Goal: Task Accomplishment & Management: Manage account settings

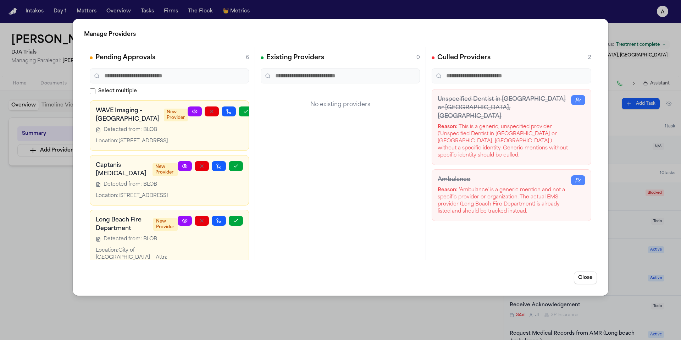
scroll to position [235, 0]
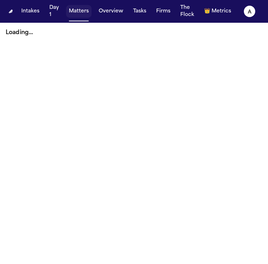
click at [86, 17] on button "Matters" at bounding box center [79, 11] width 26 height 13
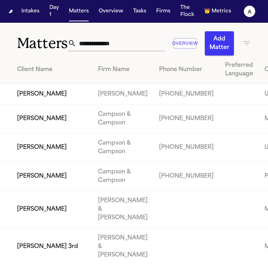
click at [111, 46] on input "text" at bounding box center [120, 43] width 89 height 16
click at [116, 46] on input "text" at bounding box center [120, 43] width 89 height 16
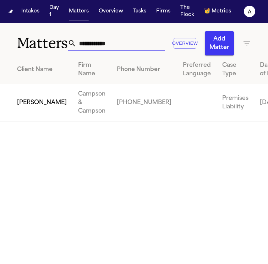
type input "**********"
click at [72, 109] on td "Campson & Campson" at bounding box center [91, 102] width 39 height 37
click at [28, 112] on td "Logan Charman" at bounding box center [36, 102] width 72 height 37
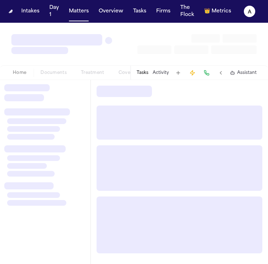
click at [28, 112] on div at bounding box center [37, 111] width 66 height 7
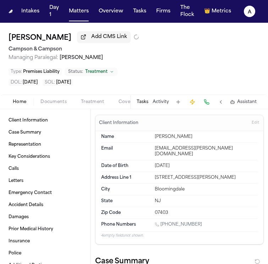
type textarea "*"
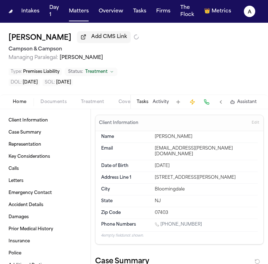
type textarea "*"
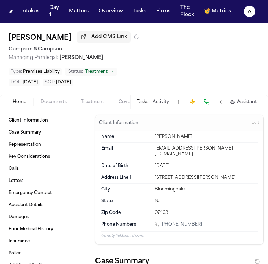
type textarea "*"
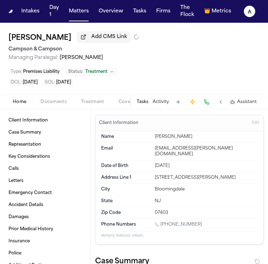
type textarea "*"
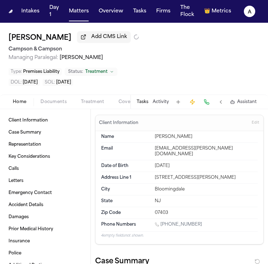
type textarea "*"
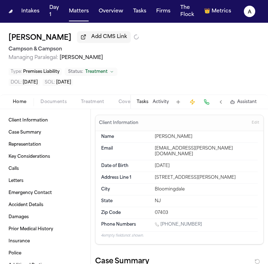
type textarea "*"
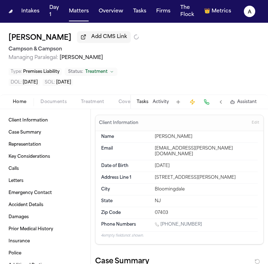
type textarea "*"
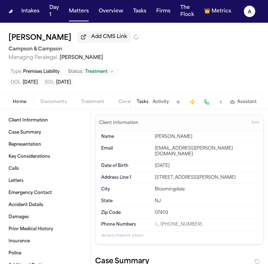
type textarea "*"
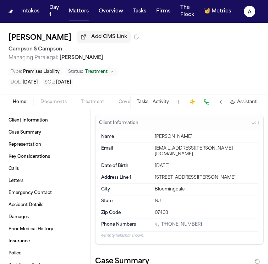
type textarea "*"
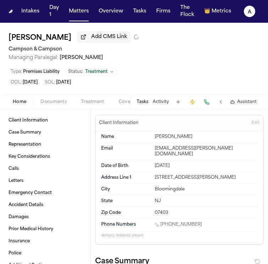
type textarea "*"
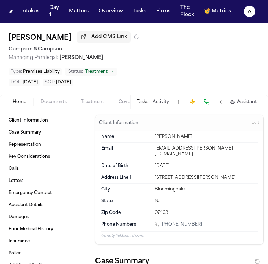
type textarea "*"
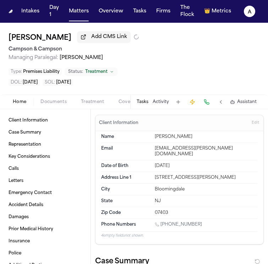
type textarea "*"
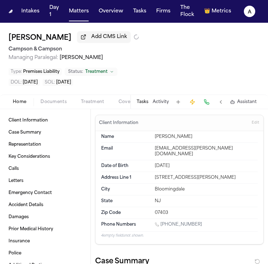
type textarea "*"
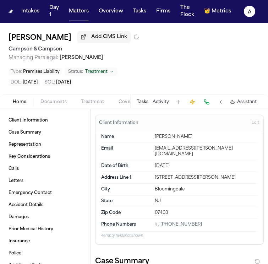
type textarea "*"
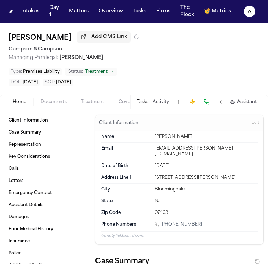
type textarea "*"
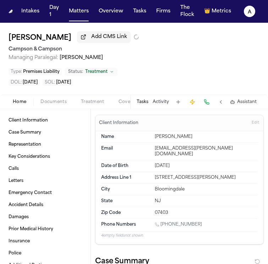
type textarea "*"
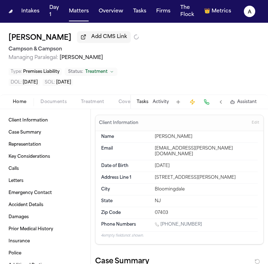
type textarea "*"
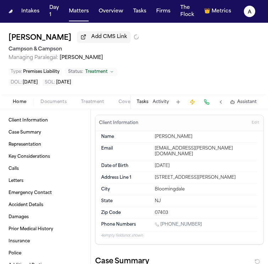
type textarea "*"
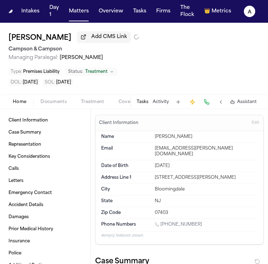
type textarea "*"
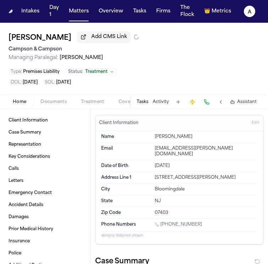
type textarea "*"
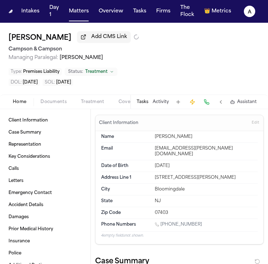
type textarea "*"
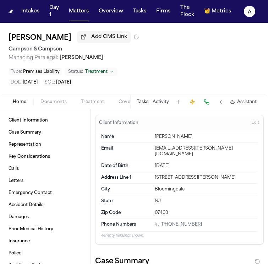
type textarea "*"
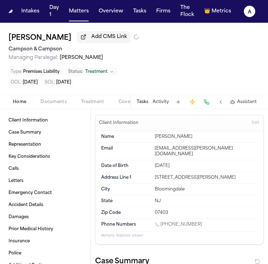
type textarea "*"
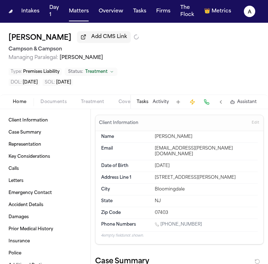
type textarea "*"
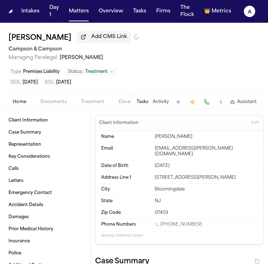
type textarea "*"
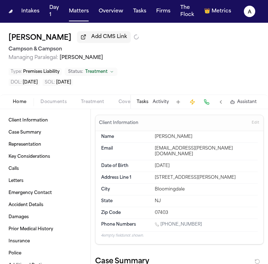
type textarea "*"
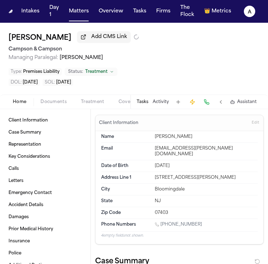
type textarea "*"
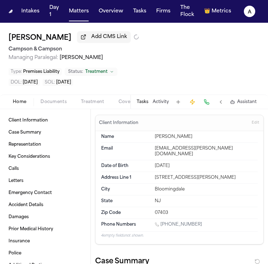
type textarea "*"
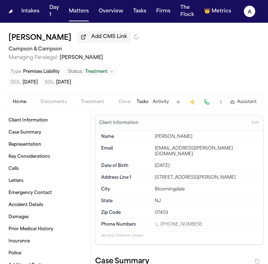
type textarea "*"
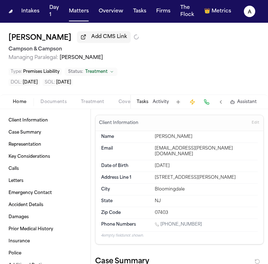
type textarea "*"
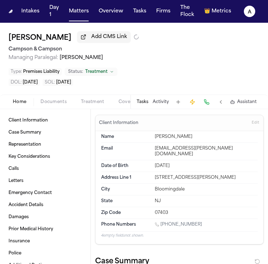
type textarea "*"
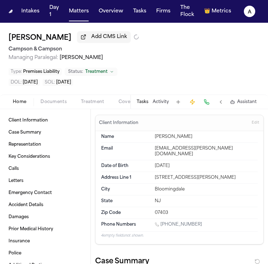
type textarea "*"
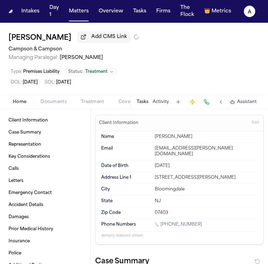
type textarea "*"
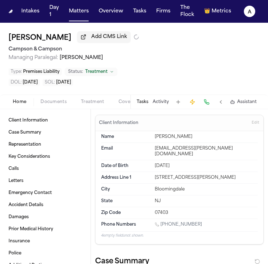
type textarea "*"
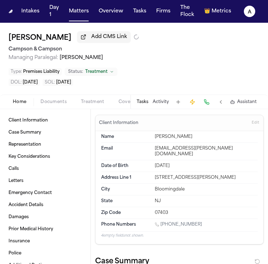
type textarea "*"
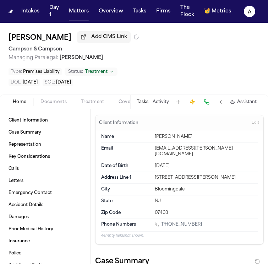
type textarea "*"
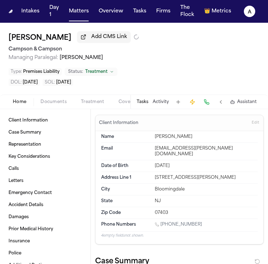
type textarea "*"
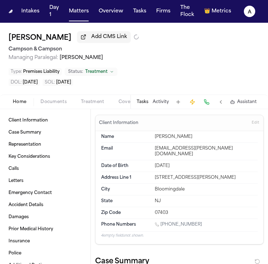
type textarea "*"
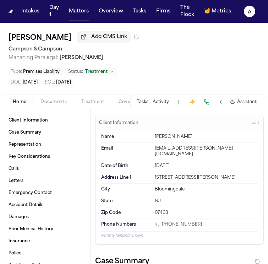
type textarea "*"
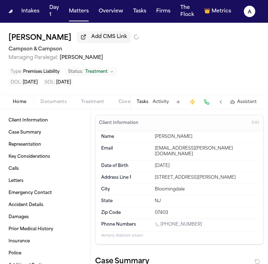
type textarea "*"
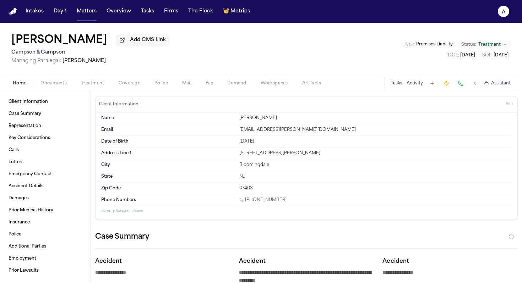
click at [398, 84] on button "Tasks" at bounding box center [396, 84] width 12 height 6
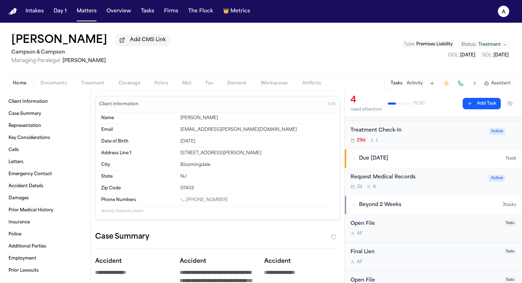
scroll to position [156, 0]
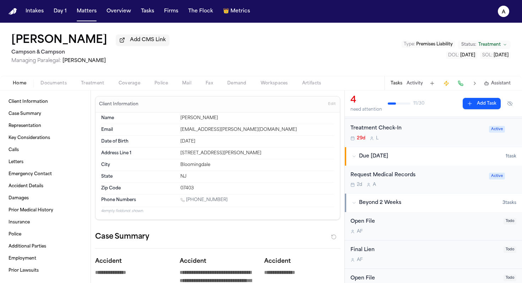
click at [445, 182] on div "2d A" at bounding box center [417, 185] width 134 height 6
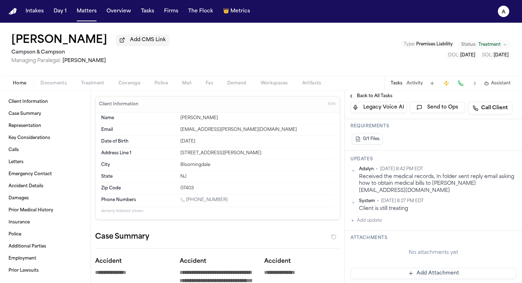
scroll to position [135, 0]
click at [375, 222] on button "Add update" at bounding box center [365, 220] width 31 height 9
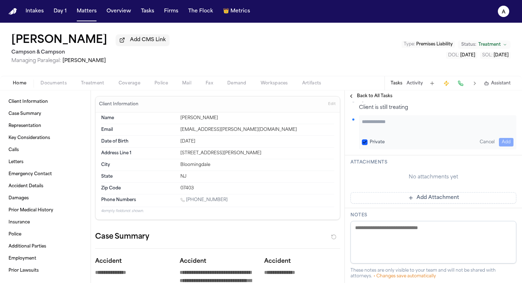
scroll to position [235, 0]
click at [385, 126] on textarea "Add your update" at bounding box center [437, 126] width 151 height 14
click at [375, 131] on textarea "**********" at bounding box center [435, 126] width 146 height 14
click at [364, 143] on button "Private" at bounding box center [365, 143] width 6 height 6
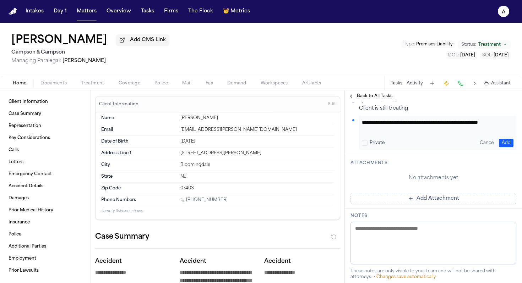
click at [501, 142] on button "Add" at bounding box center [505, 143] width 15 height 9
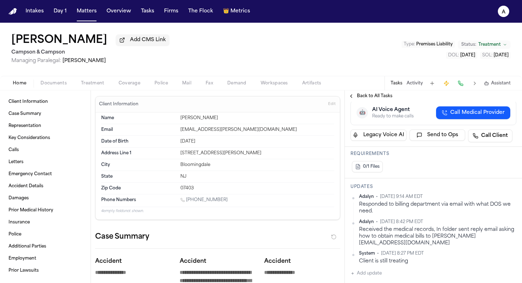
scroll to position [0, 0]
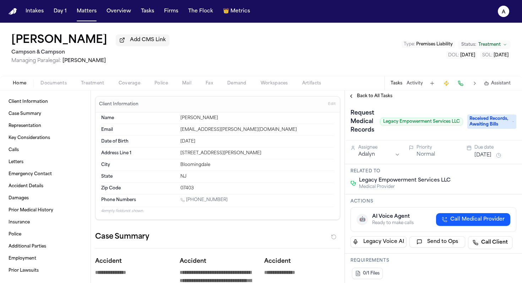
click at [490, 157] on button "Sep 29, 2025" at bounding box center [482, 155] width 17 height 7
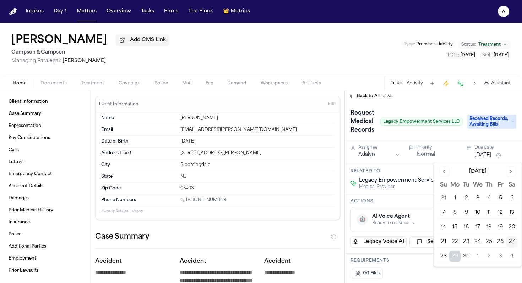
click at [467, 255] on button "30" at bounding box center [465, 256] width 11 height 11
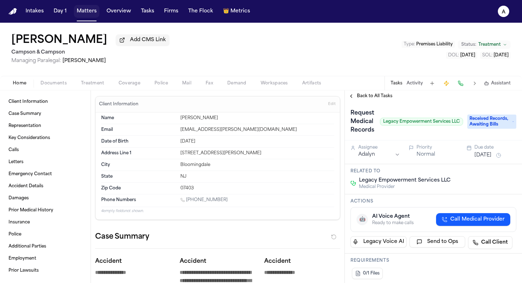
click at [96, 11] on button "Matters" at bounding box center [87, 11] width 26 height 13
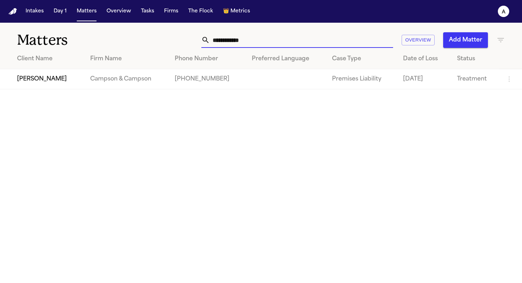
click at [267, 33] on input "**********" at bounding box center [301, 40] width 183 height 16
drag, startPoint x: 266, startPoint y: 37, endPoint x: 165, endPoint y: 34, distance: 101.2
click at [165, 34] on div "**********" at bounding box center [328, 40] width 352 height 16
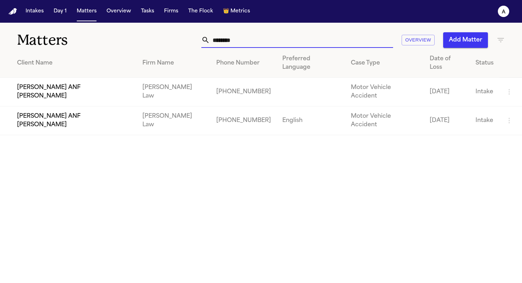
drag, startPoint x: 249, startPoint y: 42, endPoint x: 191, endPoint y: 40, distance: 58.6
click at [191, 40] on div "******** Overview Add Matter" at bounding box center [328, 40] width 352 height 16
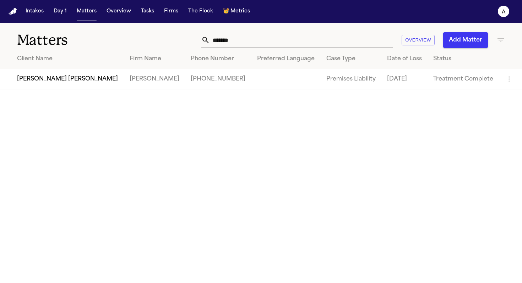
click at [74, 78] on td "Emma Brooke Speegle" at bounding box center [62, 79] width 124 height 20
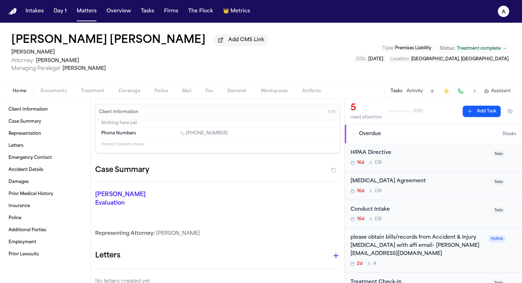
click at [452, 251] on div "please obtain bills/records from Accident & Injury Chiropractic with affi email…" at bounding box center [417, 246] width 134 height 24
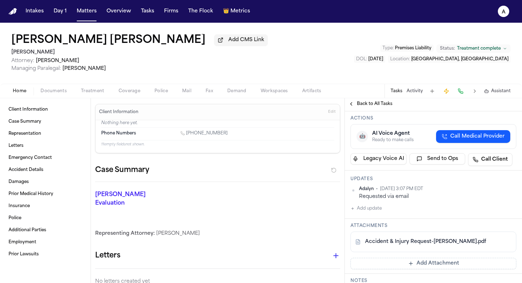
scroll to position [71, 0]
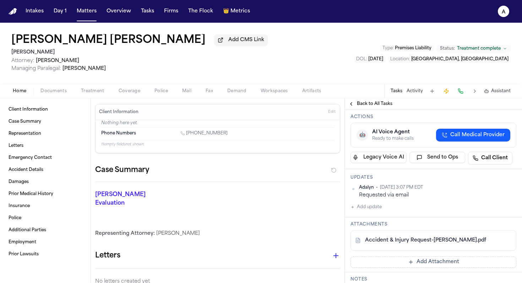
click at [370, 203] on button "Add update" at bounding box center [365, 207] width 31 height 9
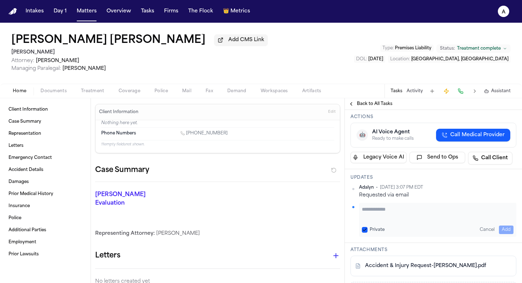
click at [381, 206] on textarea "Add your update" at bounding box center [437, 213] width 151 height 14
click at [363, 227] on button "Private" at bounding box center [365, 230] width 6 height 6
click at [501, 226] on button "Add" at bounding box center [505, 230] width 15 height 9
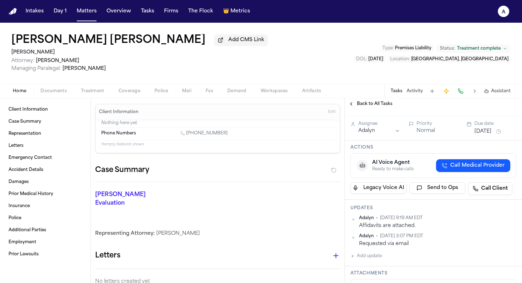
scroll to position [0, 0]
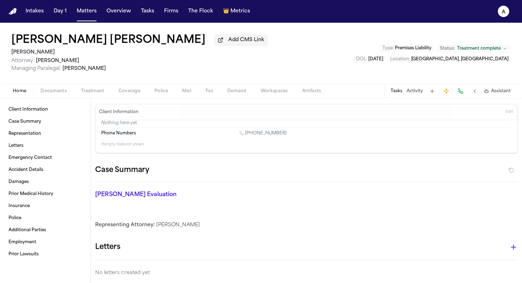
click at [394, 88] on div "Tasks Activity Assistant" at bounding box center [450, 91] width 132 height 14
click at [398, 94] on button "Tasks" at bounding box center [396, 91] width 12 height 6
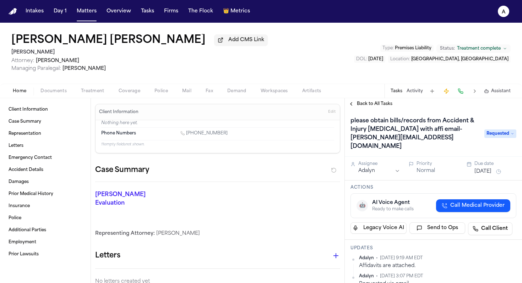
click at [510, 132] on icon at bounding box center [512, 134] width 4 height 4
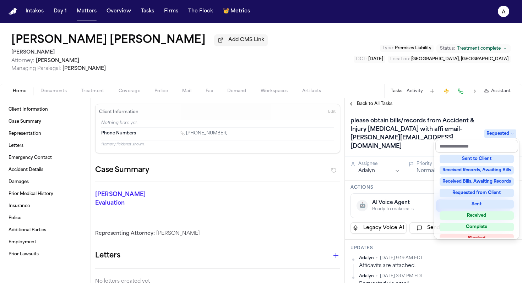
scroll to position [111, 0]
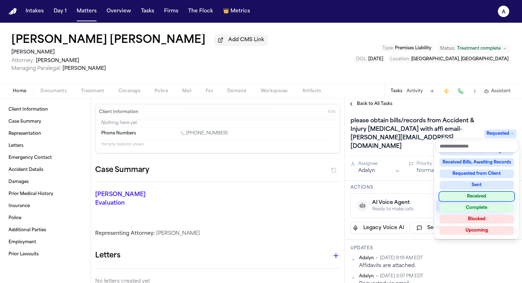
click at [489, 197] on div "Received" at bounding box center [476, 196] width 74 height 9
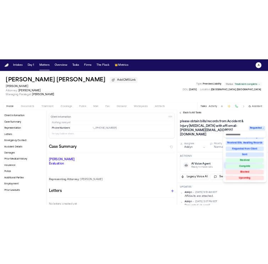
scroll to position [19, 0]
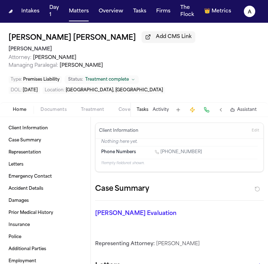
click at [144, 110] on button "Tasks" at bounding box center [143, 110] width 12 height 6
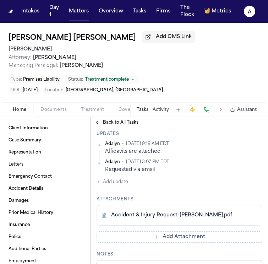
scroll to position [123, 0]
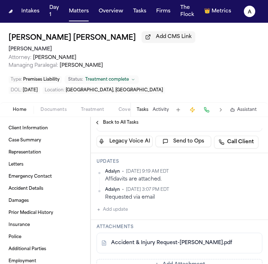
click at [123, 205] on button "Add update" at bounding box center [111, 209] width 31 height 9
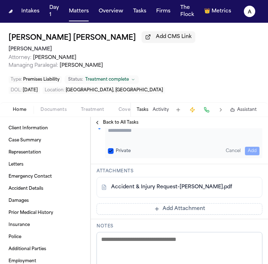
scroll to position [184, 0]
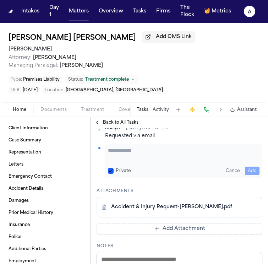
click at [110, 168] on button "Private" at bounding box center [111, 171] width 6 height 6
click at [118, 148] on textarea "Add your update" at bounding box center [183, 154] width 151 height 14
click at [255, 165] on div "**********" at bounding box center [183, 161] width 157 height 34
click at [250, 166] on button "Add" at bounding box center [252, 170] width 15 height 9
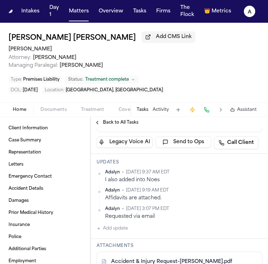
scroll to position [125, 0]
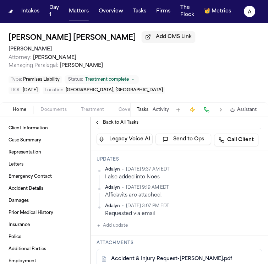
click at [51, 108] on span "Documents" at bounding box center [53, 110] width 26 height 6
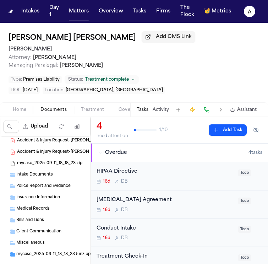
scroll to position [24, 0]
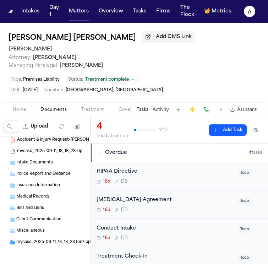
click at [43, 194] on span "Medical Records" at bounding box center [32, 197] width 33 height 6
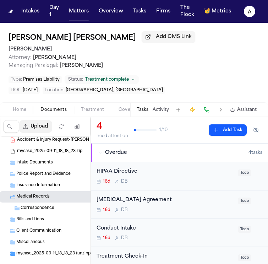
click at [41, 127] on button "Upload" at bounding box center [35, 126] width 33 height 13
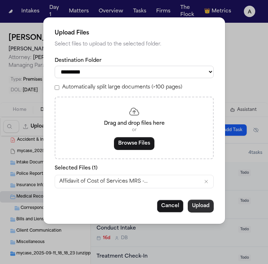
click at [201, 210] on button "Upload" at bounding box center [201, 205] width 26 height 13
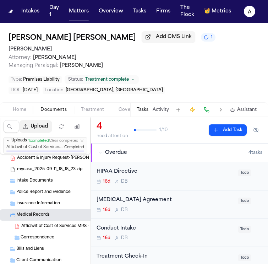
click at [37, 128] on button "Upload" at bounding box center [35, 126] width 33 height 13
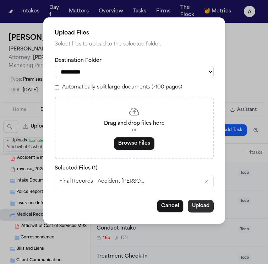
click at [204, 208] on button "Upload" at bounding box center [201, 205] width 26 height 13
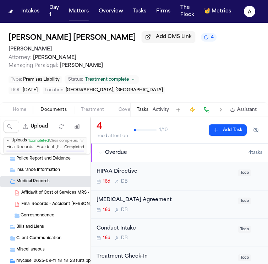
scroll to position [59, 0]
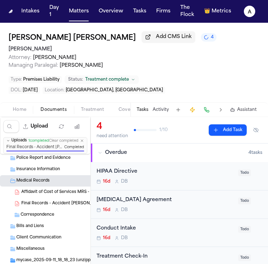
click at [54, 229] on div "Bills and Liens" at bounding box center [92, 226] width 152 height 6
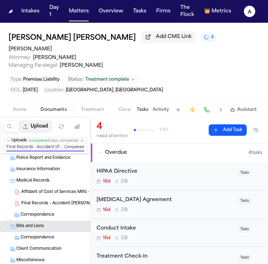
click at [42, 125] on button "Upload" at bounding box center [35, 126] width 33 height 13
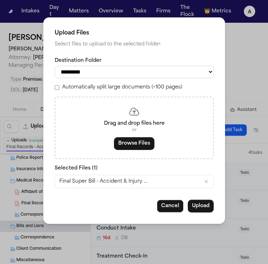
click at [137, 155] on div "Drag and drop files here or Browse Files" at bounding box center [134, 127] width 159 height 62
click at [176, 209] on button "Cancel" at bounding box center [170, 205] width 27 height 13
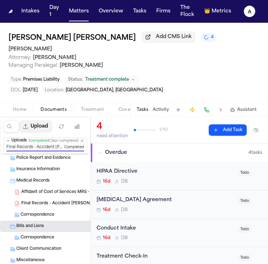
click at [42, 125] on button "Upload" at bounding box center [35, 126] width 33 height 13
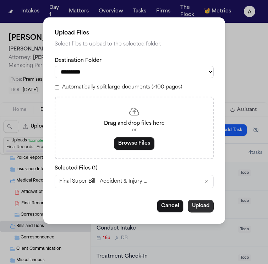
click at [201, 211] on button "Upload" at bounding box center [201, 205] width 26 height 13
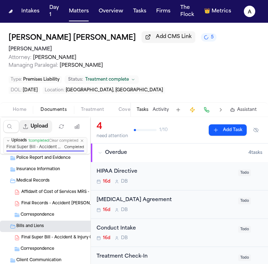
click at [37, 126] on button "Upload" at bounding box center [35, 126] width 33 height 13
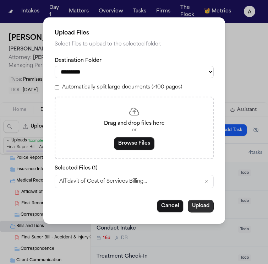
click at [202, 211] on button "Upload" at bounding box center [201, 205] width 26 height 13
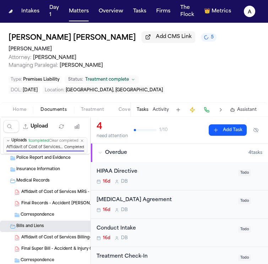
scroll to position [93, 0]
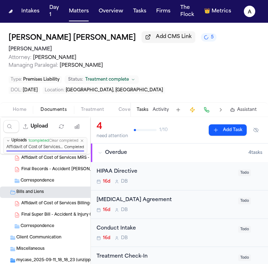
click at [156, 69] on div "Emma Brooke Speegle Add CMS Link 5 J. Alexander Law Attorney: Kelsey Brodock Ma…" at bounding box center [134, 62] width 268 height 79
click at [148, 111] on button "Tasks" at bounding box center [143, 110] width 12 height 6
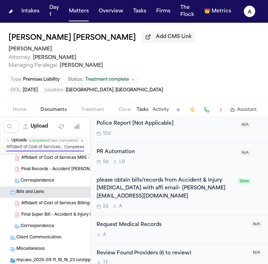
scroll to position [187, 0]
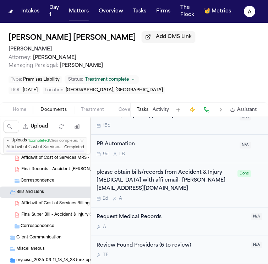
click at [202, 196] on div "please obtain bills/records from Accident & Injury Chiropractic with affi email…" at bounding box center [179, 185] width 177 height 44
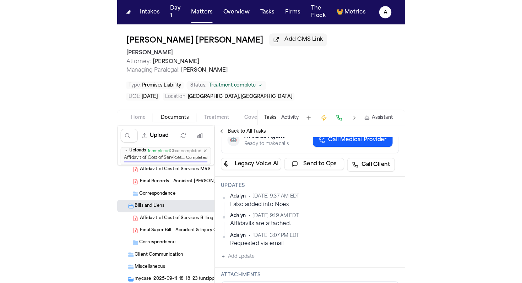
scroll to position [106, 0]
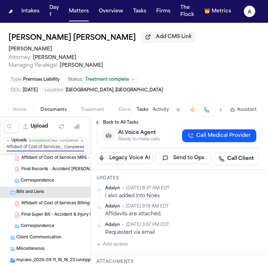
click at [253, 179] on html "Intakes Day 1 Matters Overview Tasks Firms The Flock 👑 Metrics A Emma Brooke Sp…" at bounding box center [134, 132] width 268 height 264
click at [228, 193] on div "Edit" at bounding box center [234, 191] width 42 height 10
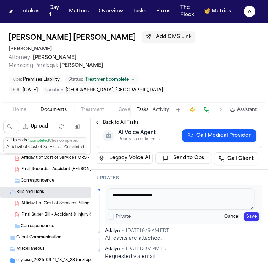
drag, startPoint x: 179, startPoint y: 185, endPoint x: 89, endPoint y: 185, distance: 90.1
click at [89, 185] on div "Upload 0 files selected Move files Download files Delete files More actions Cle…" at bounding box center [134, 190] width 268 height 147
click at [247, 212] on button "Save" at bounding box center [251, 216] width 16 height 9
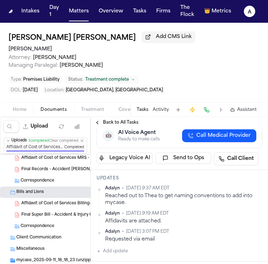
click at [254, 202] on html "Intakes Day 1 Matters Overview Tasks Firms The Flock 👑 Metrics A Emma Brooke Sp…" at bounding box center [134, 132] width 268 height 264
click at [232, 216] on div "Edit" at bounding box center [234, 215] width 42 height 10
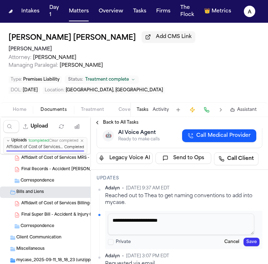
drag, startPoint x: 181, startPoint y: 212, endPoint x: 136, endPoint y: 212, distance: 44.3
click at [136, 213] on textarea "**********" at bounding box center [181, 223] width 146 height 21
click at [248, 237] on button "Save" at bounding box center [251, 241] width 16 height 9
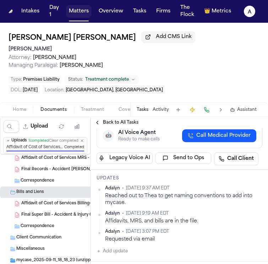
click at [87, 12] on button "Matters" at bounding box center [79, 11] width 26 height 13
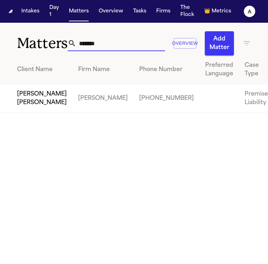
drag, startPoint x: 115, startPoint y: 40, endPoint x: 53, endPoint y: 42, distance: 61.8
click at [53, 42] on div "Matters ******* Overview Add Matter" at bounding box center [134, 39] width 268 height 33
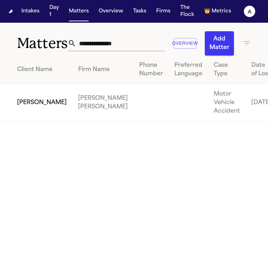
click at [42, 115] on td "Jordan Williams" at bounding box center [36, 102] width 72 height 37
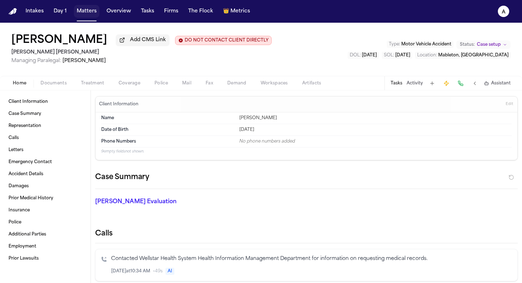
click at [86, 16] on button "Matters" at bounding box center [87, 11] width 26 height 13
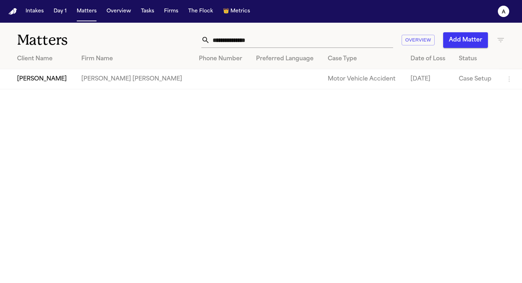
click at [50, 78] on td "Jordan Williams" at bounding box center [38, 79] width 76 height 20
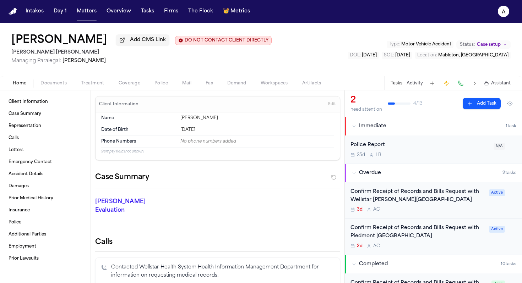
click at [445, 208] on div "Confirm Receipt of Records and Bills Request with Wellstar Cobb Medical Center …" at bounding box center [417, 200] width 134 height 25
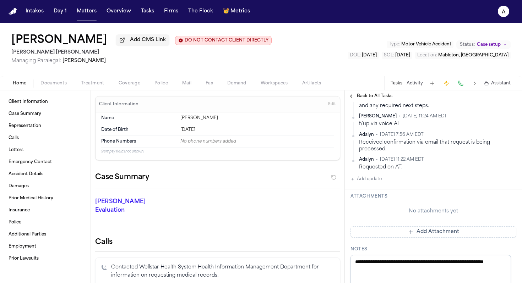
scroll to position [503, 0]
click at [373, 182] on button "Add update" at bounding box center [365, 178] width 31 height 9
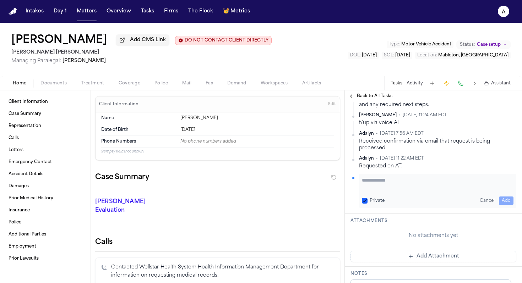
click at [395, 187] on textarea "Add your update" at bounding box center [437, 184] width 151 height 14
paste textarea "**********"
click at [416, 189] on textarea "**********" at bounding box center [435, 184] width 146 height 14
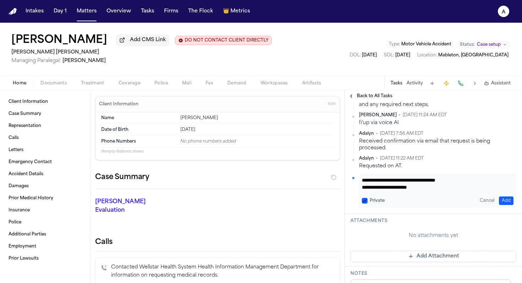
click at [364, 204] on button "Private" at bounding box center [365, 201] width 6 height 6
click at [498, 205] on button "Add" at bounding box center [505, 201] width 15 height 9
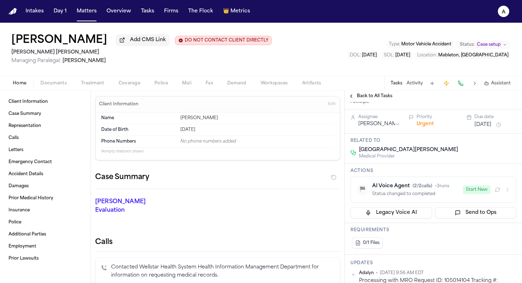
scroll to position [51, 0]
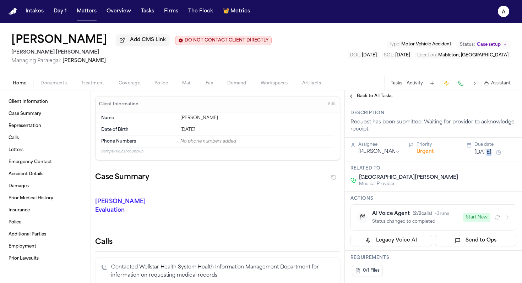
click at [485, 153] on button "Sep 24, 2025" at bounding box center [482, 152] width 17 height 7
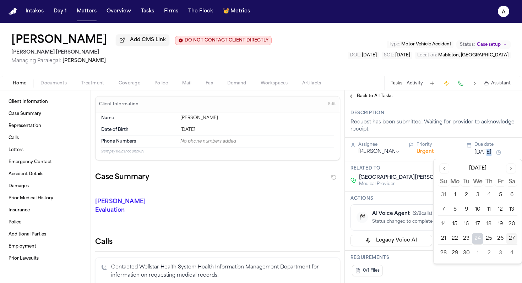
click at [477, 253] on button "1" at bounding box center [477, 253] width 11 height 11
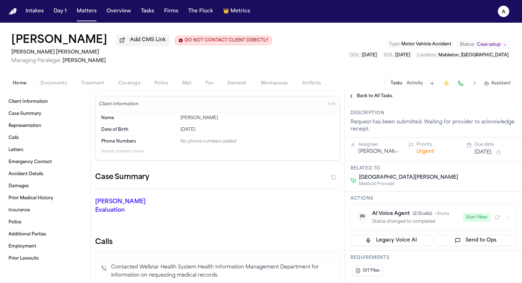
click at [410, 199] on h3 "Actions" at bounding box center [433, 199] width 166 height 6
click at [93, 14] on button "Matters" at bounding box center [87, 11] width 26 height 13
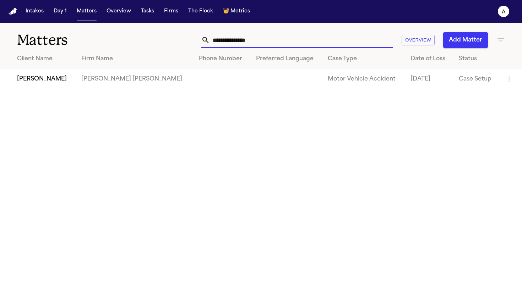
drag, startPoint x: 286, startPoint y: 39, endPoint x: 153, endPoint y: 37, distance: 132.7
click at [153, 37] on div "**********" at bounding box center [328, 40] width 352 height 16
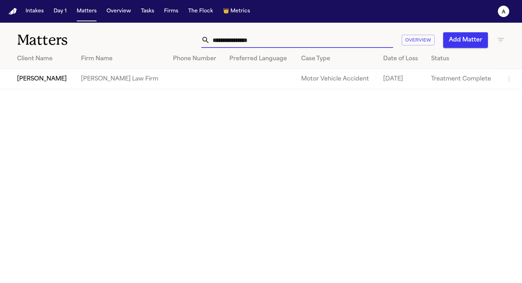
click at [54, 79] on td "Alejandro Garcia" at bounding box center [37, 79] width 75 height 20
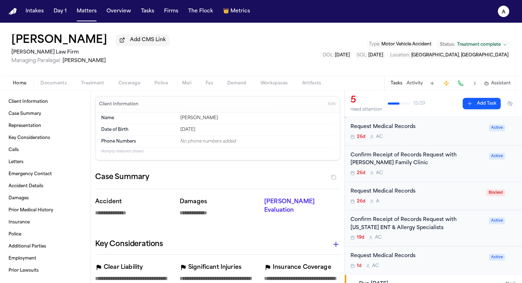
scroll to position [49, 0]
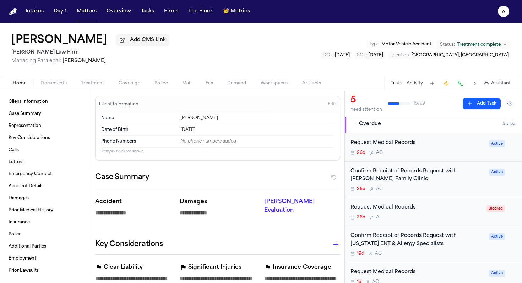
click at [457, 214] on div "Request Medical Records 26d A" at bounding box center [416, 212] width 132 height 17
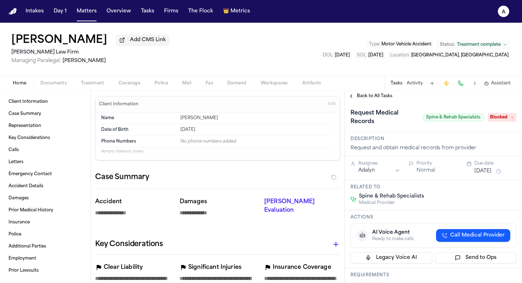
click at [384, 98] on span "Back to All Tasks" at bounding box center [374, 96] width 35 height 6
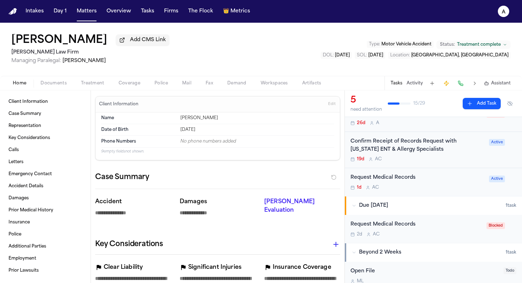
scroll to position [144, 0]
click at [453, 192] on div "Request Medical Records 1d A C Active" at bounding box center [432, 181] width 177 height 28
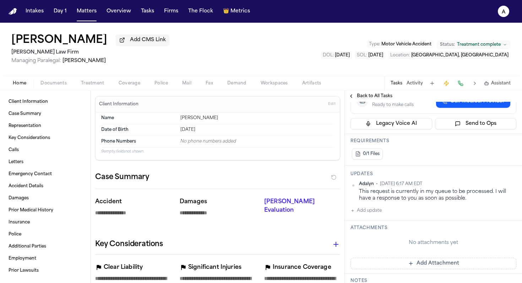
scroll to position [127, 0]
click at [374, 210] on button "Add update" at bounding box center [365, 209] width 31 height 9
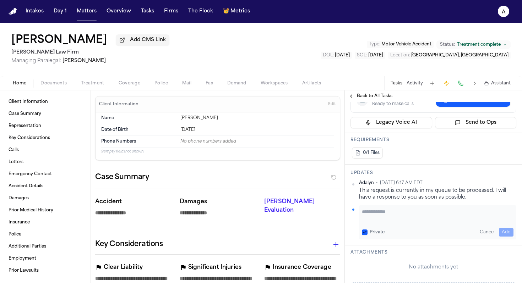
click at [404, 219] on textarea "Add your update" at bounding box center [437, 215] width 151 height 14
paste textarea "**********"
click at [362, 233] on button "Private" at bounding box center [365, 233] width 6 height 6
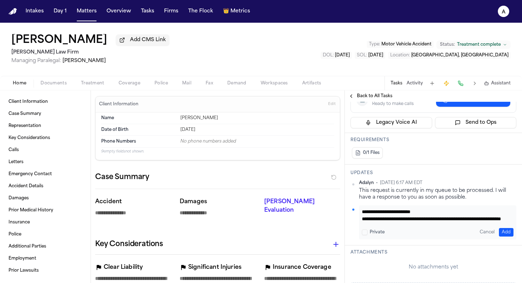
click at [498, 230] on button "Add" at bounding box center [505, 232] width 15 height 9
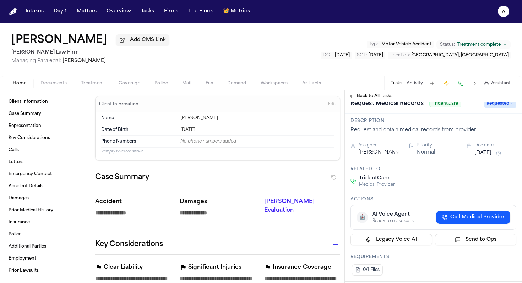
scroll to position [0, 0]
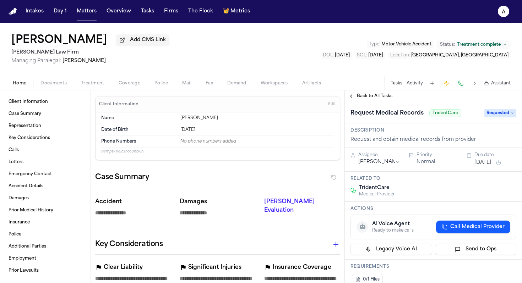
click at [493, 116] on span "Requested" at bounding box center [500, 113] width 32 height 9
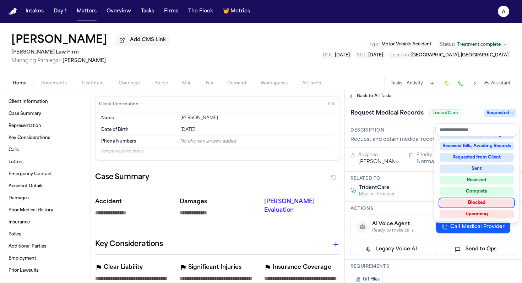
click at [472, 202] on div "Blocked" at bounding box center [476, 203] width 74 height 9
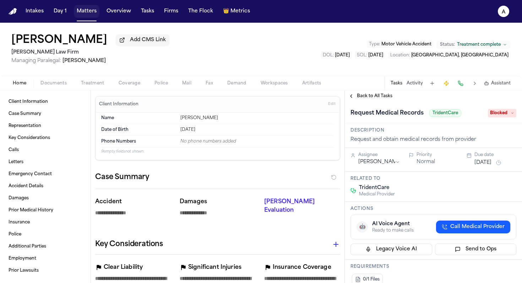
click at [88, 12] on button "Matters" at bounding box center [87, 11] width 26 height 13
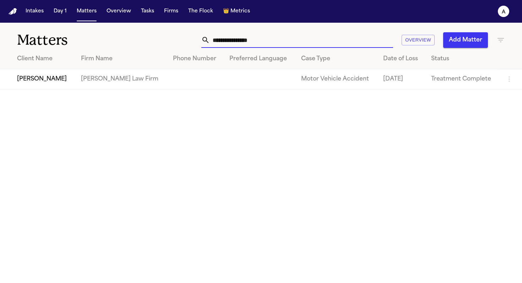
drag, startPoint x: 276, startPoint y: 38, endPoint x: 157, endPoint y: 37, distance: 119.6
click at [157, 37] on div "**********" at bounding box center [328, 40] width 352 height 16
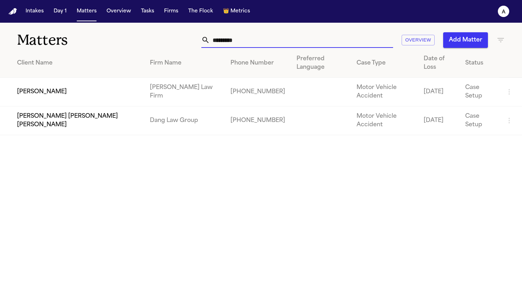
click at [40, 79] on td "Juan Gonzalez" at bounding box center [72, 92] width 144 height 29
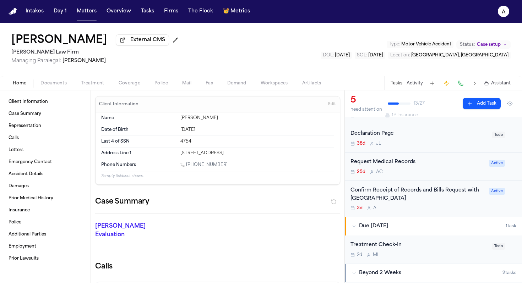
scroll to position [137, 0]
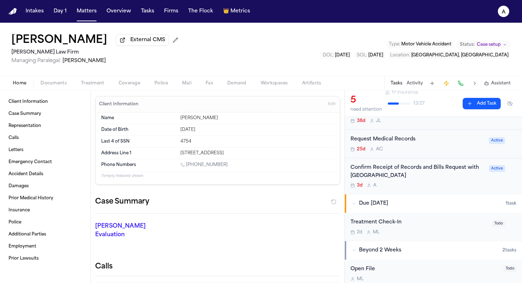
click at [460, 184] on div "3d A" at bounding box center [417, 186] width 134 height 6
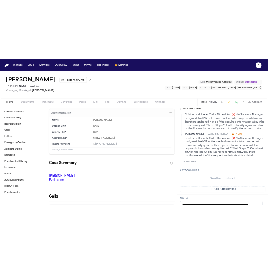
scroll to position [174, 0]
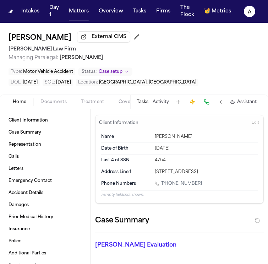
click at [147, 103] on button "Tasks" at bounding box center [143, 102] width 12 height 6
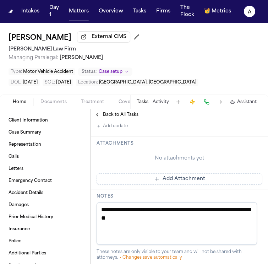
scroll to position [233, 0]
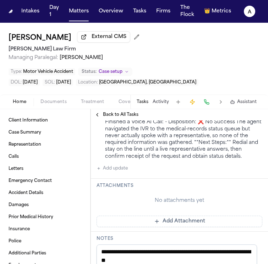
click at [129, 172] on div "Bland Caller • Sep 23, 2025 1:55 PM EDT • Private Finished a Voice AI Call: - D…" at bounding box center [179, 119] width 166 height 106
click at [122, 172] on button "Add update" at bounding box center [111, 168] width 31 height 9
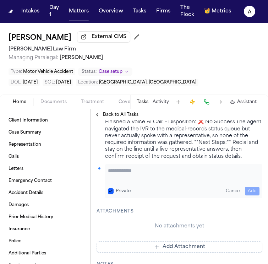
click at [122, 181] on textarea "Add your update" at bounding box center [183, 174] width 151 height 14
click at [115, 181] on textarea "**********" at bounding box center [181, 174] width 146 height 14
click at [163, 181] on textarea "**********" at bounding box center [181, 174] width 146 height 14
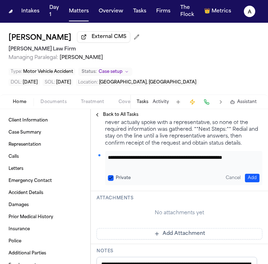
scroll to position [0, 0]
click at [111, 181] on button "Private" at bounding box center [111, 178] width 6 height 6
click at [246, 182] on button "Add" at bounding box center [252, 177] width 15 height 9
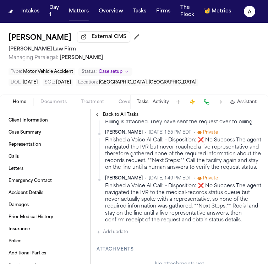
scroll to position [188, 0]
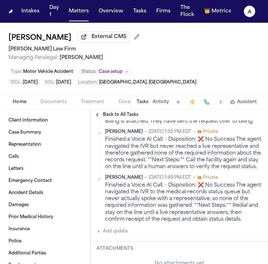
click at [253, 119] on div "Back to All Tasks" at bounding box center [179, 114] width 177 height 11
click at [253, 121] on html "Intakes Day 1 Matters Overview Tasks Firms The Flock 👑 Metrics A Juan Gonzalez …" at bounding box center [134, 132] width 268 height 264
click at [241, 132] on div "Edit" at bounding box center [234, 133] width 42 height 10
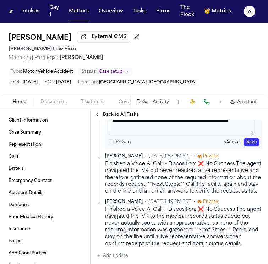
click at [143, 135] on textarea "**********" at bounding box center [181, 124] width 146 height 21
click at [247, 146] on button "Save" at bounding box center [251, 142] width 16 height 9
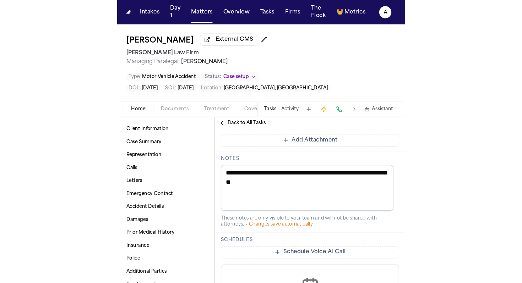
scroll to position [345, 0]
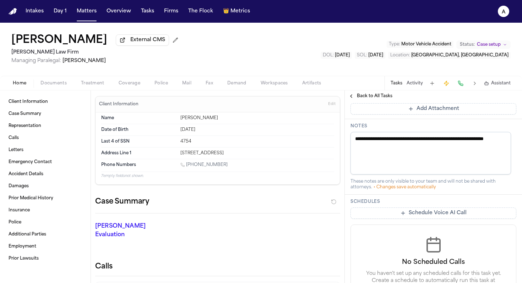
click at [49, 83] on span "Documents" at bounding box center [53, 84] width 26 height 6
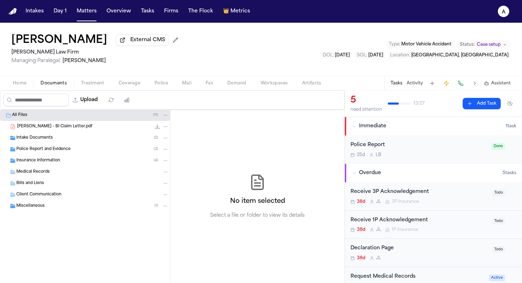
click at [47, 184] on div "Bills and Liens" at bounding box center [92, 183] width 152 height 6
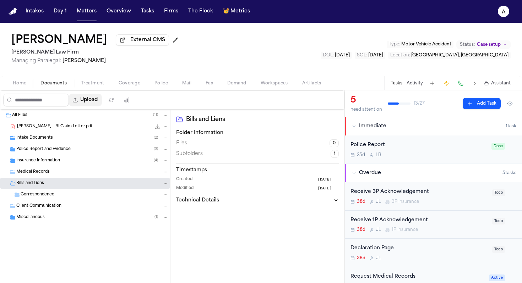
click at [94, 104] on button "Upload" at bounding box center [85, 100] width 33 height 13
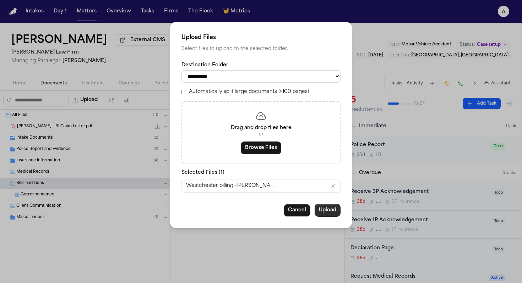
click at [333, 215] on button "Upload" at bounding box center [327, 210] width 26 height 13
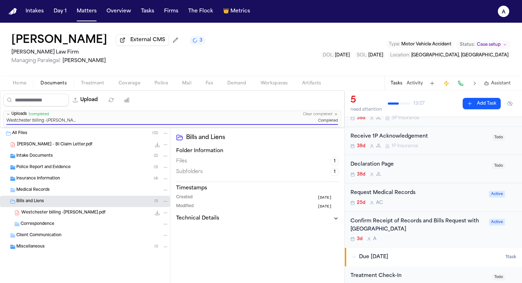
scroll to position [87, 0]
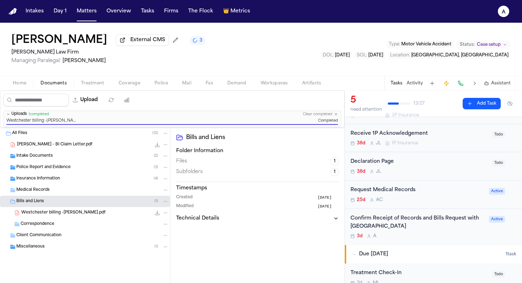
click at [439, 196] on div "Request Medical Records 25d A C" at bounding box center [417, 194] width 134 height 17
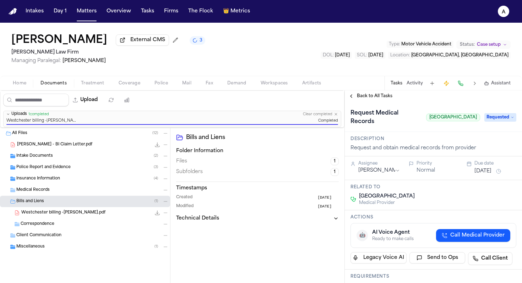
click at [380, 96] on span "Back to All Tasks" at bounding box center [374, 96] width 35 height 6
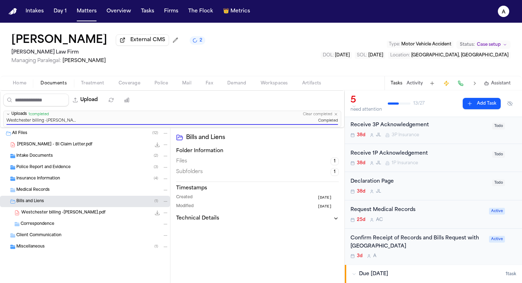
scroll to position [75, 0]
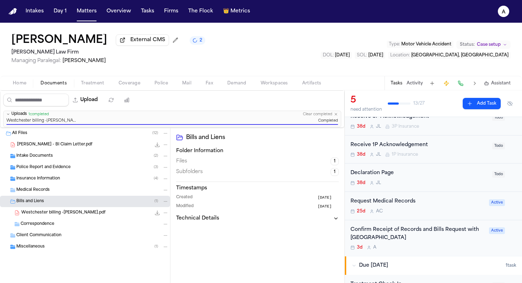
click at [447, 242] on div "Confirm Receipt of Records and Bills Request with Westchester Medical Center" at bounding box center [417, 234] width 134 height 16
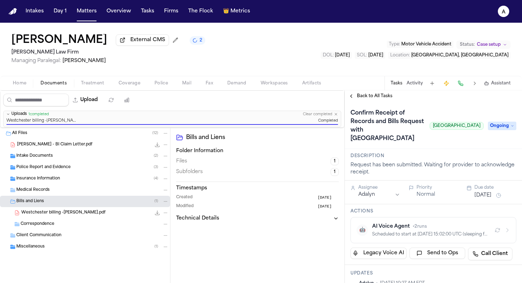
click at [497, 126] on div "Confirm Receipt of Records and Bills Request with Westchester Medical Center We…" at bounding box center [433, 125] width 166 height 37
click at [497, 130] on span "Ongoing" at bounding box center [501, 126] width 28 height 9
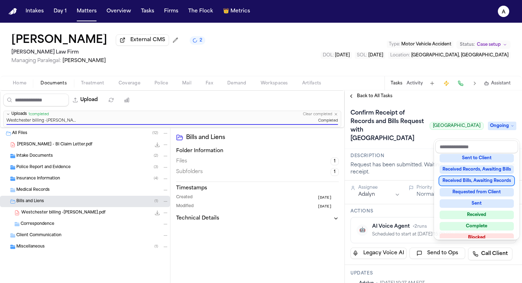
click at [495, 181] on div "Received Bills, Awaiting Records" at bounding box center [476, 181] width 74 height 9
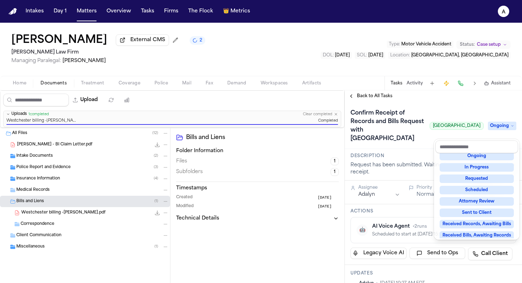
scroll to position [11, 0]
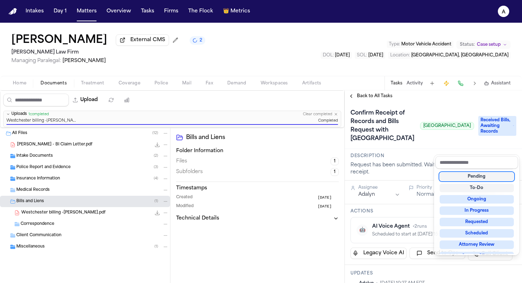
click at [423, 144] on div "Confirm Receipt of Records and Bills Request with Westchester Medical Center We…" at bounding box center [433, 125] width 166 height 37
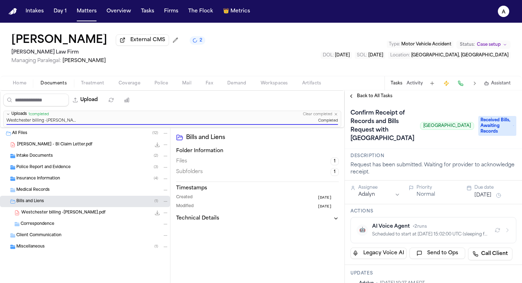
scroll to position [41, 0]
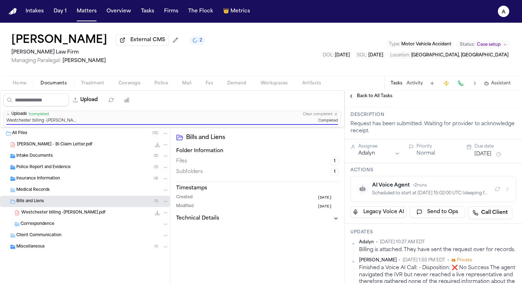
click at [491, 158] on button "Sep 24, 2025" at bounding box center [482, 154] width 17 height 7
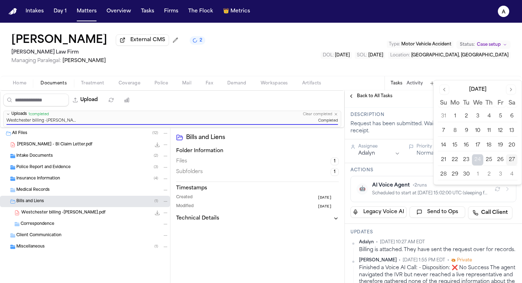
click at [476, 173] on button "1" at bounding box center [477, 174] width 11 height 11
click at [472, 169] on button "1" at bounding box center [477, 174] width 11 height 11
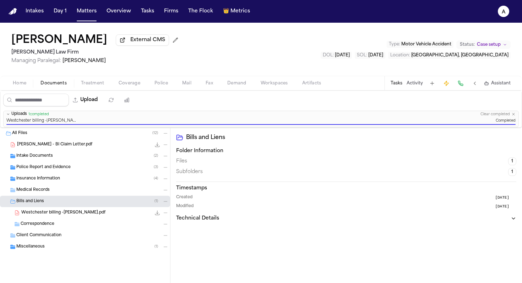
click at [394, 86] on button "Tasks" at bounding box center [396, 84] width 12 height 6
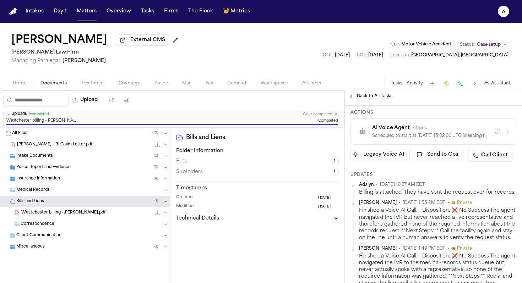
scroll to position [0, 0]
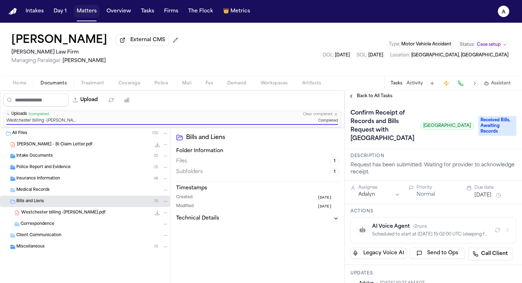
click at [84, 11] on button "Matters" at bounding box center [87, 11] width 26 height 13
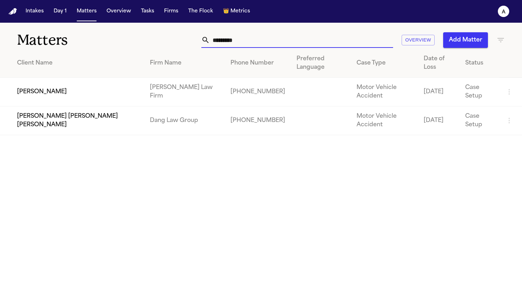
drag, startPoint x: 257, startPoint y: 39, endPoint x: 103, endPoint y: 38, distance: 154.0
click at [103, 38] on div "Matters ********* Overview Add Matter" at bounding box center [261, 36] width 522 height 26
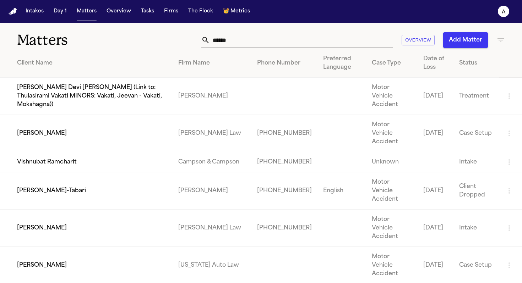
click at [34, 247] on td "Shamar Brown" at bounding box center [86, 265] width 172 height 37
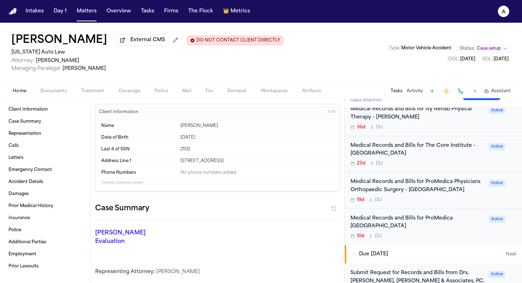
scroll to position [177, 0]
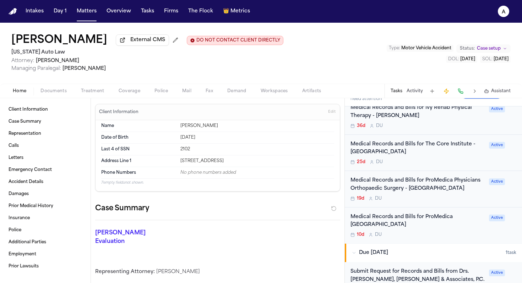
click at [450, 197] on div "Medical Records and Bills for ProMedica Physicians Orthopaedic Surgery - Monroe…" at bounding box center [417, 189] width 134 height 25
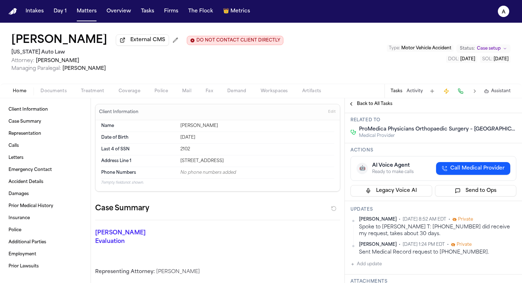
scroll to position [100, 0]
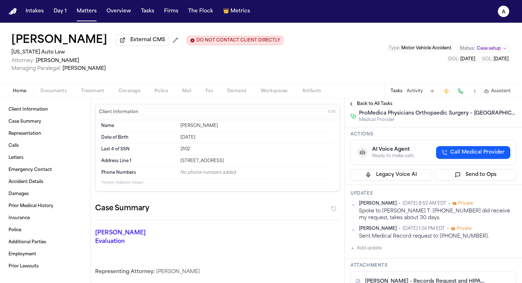
click at [376, 253] on button "Add update" at bounding box center [365, 248] width 31 height 9
click at [376, 261] on textarea "Add your update" at bounding box center [437, 254] width 151 height 14
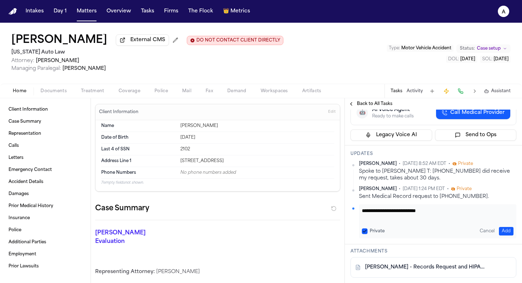
scroll to position [143, 0]
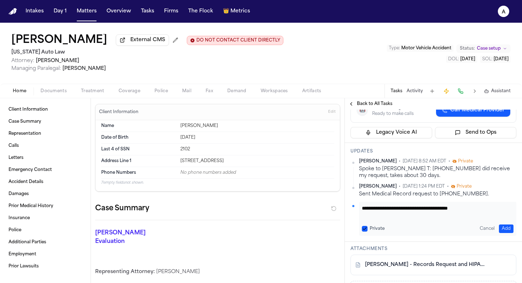
click at [364, 232] on button "Private" at bounding box center [365, 229] width 6 height 6
click at [504, 233] on button "Add" at bounding box center [505, 229] width 15 height 9
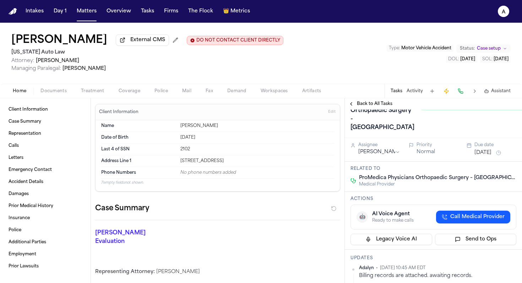
scroll to position [0, 0]
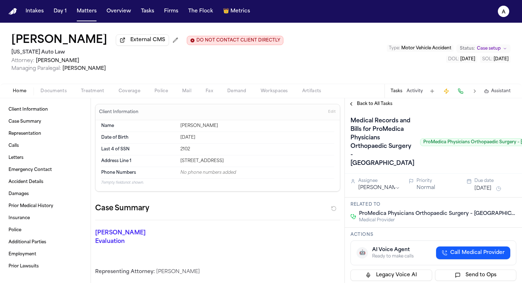
click at [478, 192] on button "Sep 8, 2025" at bounding box center [482, 188] width 17 height 7
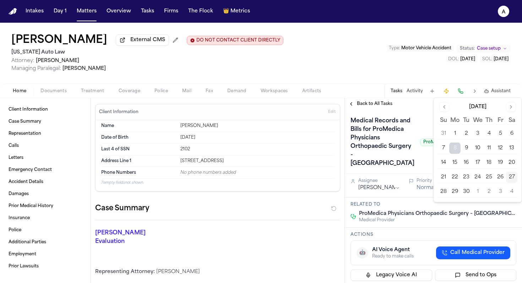
click at [468, 192] on button "30" at bounding box center [465, 191] width 11 height 11
click at [408, 169] on div "Medical Records and Bills for ProMedica Physicians Orthopaedic Surgery - Monroe…" at bounding box center [460, 142] width 221 height 54
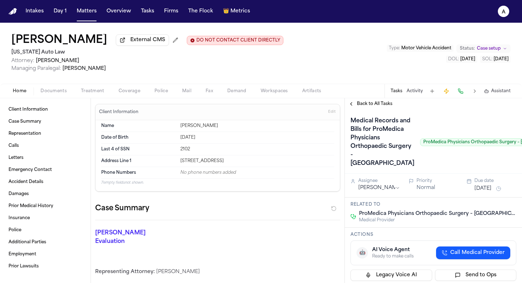
scroll to position [0, 29]
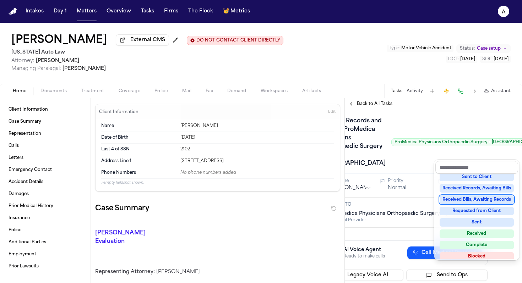
click at [482, 203] on div "Received Bills, Awaiting Records" at bounding box center [476, 199] width 74 height 9
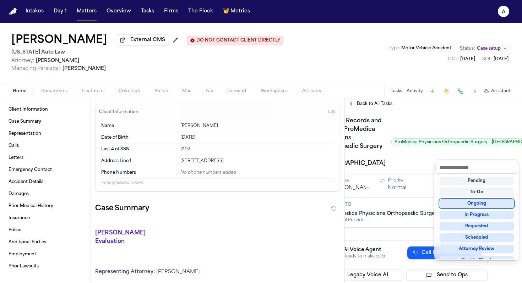
click at [390, 164] on div "Medical Records and Bills for ProMedica Physicians Orthopaedic Surgery - Monroe…" at bounding box center [404, 142] width 166 height 54
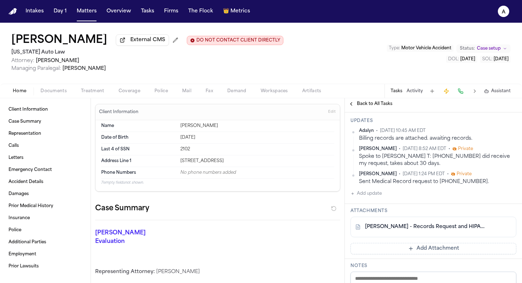
scroll to position [174, 0]
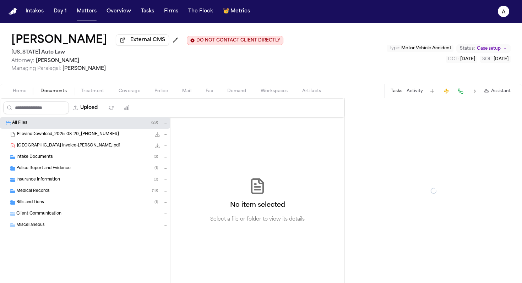
click at [60, 94] on span "Documents" at bounding box center [53, 91] width 26 height 6
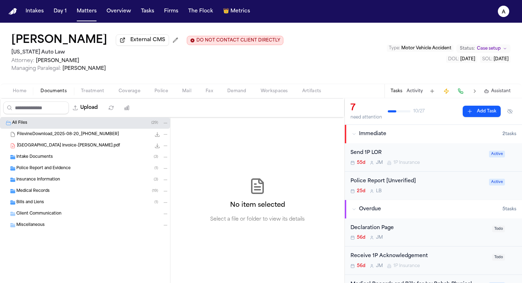
click at [38, 202] on span "Bills and Liens" at bounding box center [30, 203] width 28 height 6
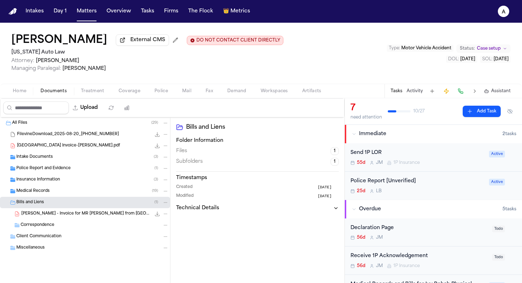
click at [96, 117] on div "Upload" at bounding box center [68, 108] width 136 height 18
click at [102, 110] on button "Upload" at bounding box center [85, 107] width 33 height 13
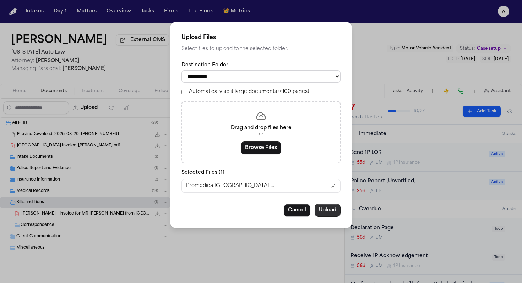
click at [325, 214] on button "Upload" at bounding box center [327, 210] width 26 height 13
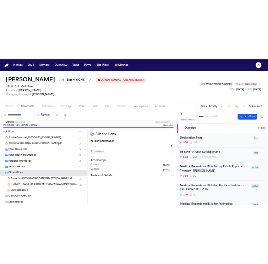
scroll to position [2, 0]
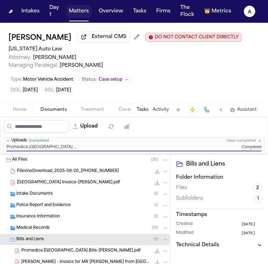
click at [88, 14] on button "Matters" at bounding box center [79, 11] width 26 height 13
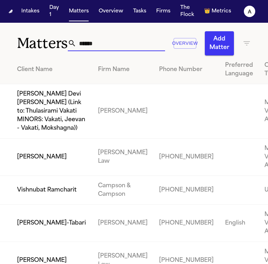
drag, startPoint x: 113, startPoint y: 44, endPoint x: 21, endPoint y: 44, distance: 92.2
click at [21, 44] on div "Matters ****** Overview Add Matter" at bounding box center [134, 39] width 268 height 33
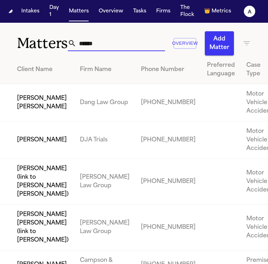
drag, startPoint x: 112, startPoint y: 43, endPoint x: 25, endPoint y: 43, distance: 86.6
click at [25, 43] on div "Matters ****** Overview Add Matter" at bounding box center [134, 39] width 268 height 33
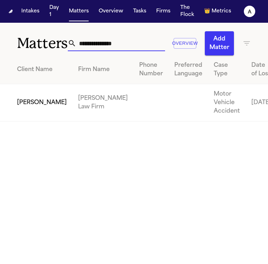
type input "**********"
click at [27, 110] on td "Alejandro Garcia" at bounding box center [36, 102] width 72 height 37
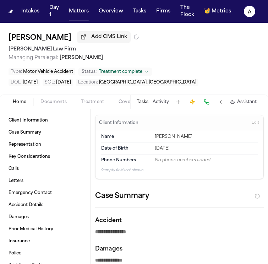
type textarea "*"
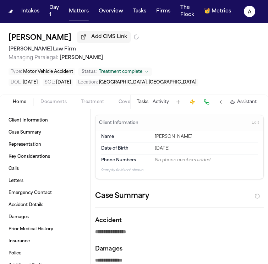
type textarea "*"
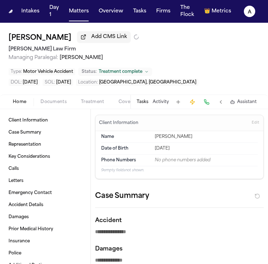
type textarea "*"
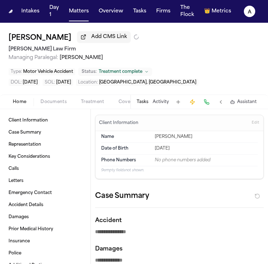
type textarea "*"
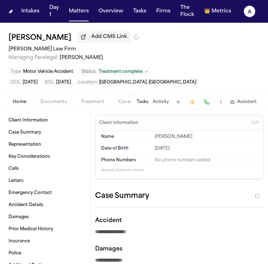
type textarea "*"
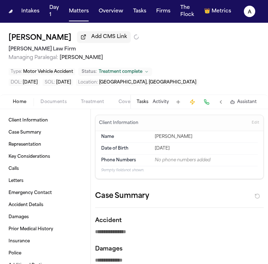
type textarea "*"
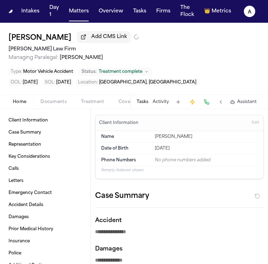
type textarea "*"
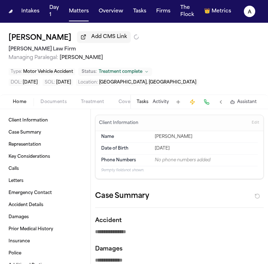
type textarea "*"
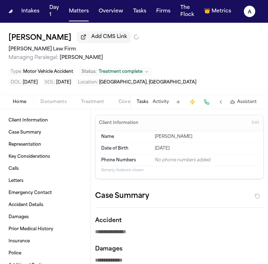
type textarea "*"
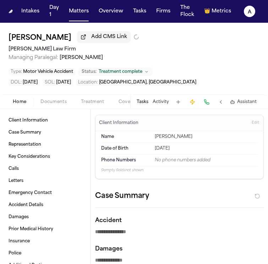
type textarea "*"
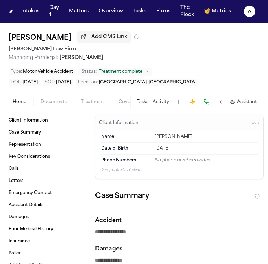
type textarea "*"
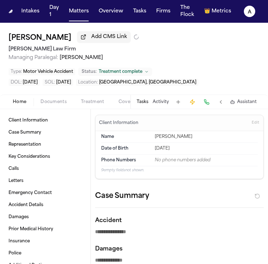
type textarea "*"
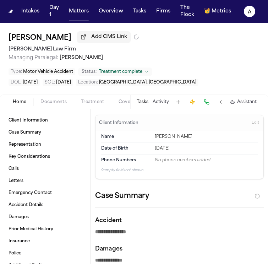
type textarea "*"
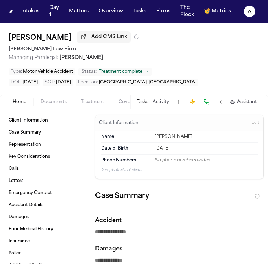
type textarea "*"
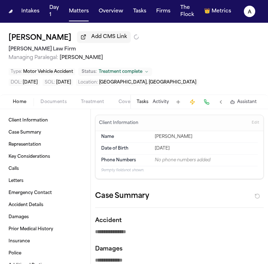
type textarea "*"
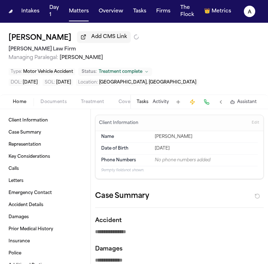
type textarea "*"
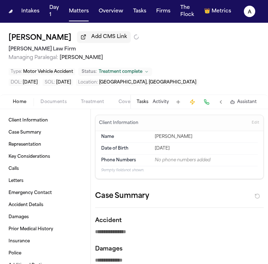
type textarea "*"
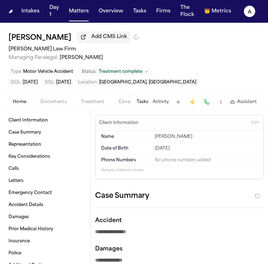
type textarea "*"
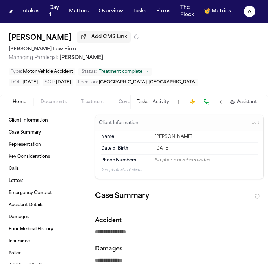
type textarea "*"
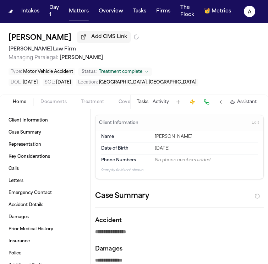
type textarea "*"
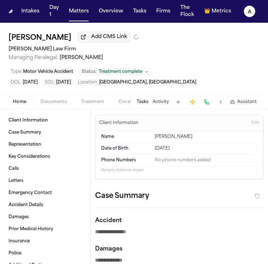
type textarea "*"
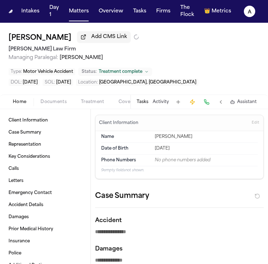
type textarea "*"
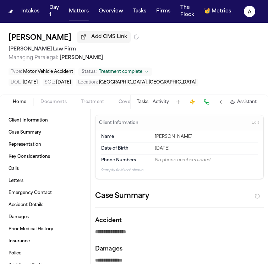
type textarea "*"
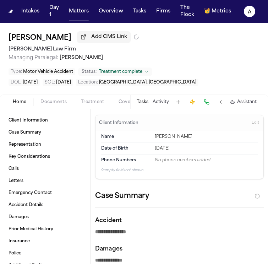
type textarea "*"
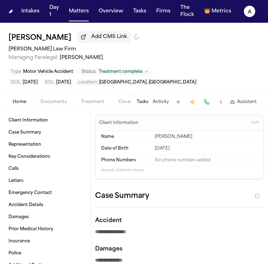
type textarea "*"
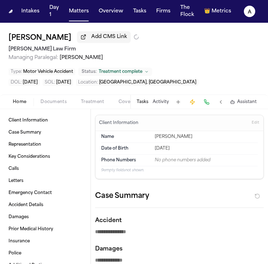
type textarea "*"
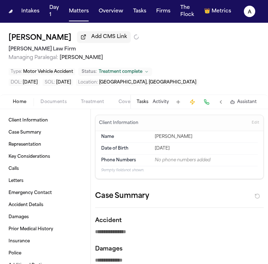
type textarea "*"
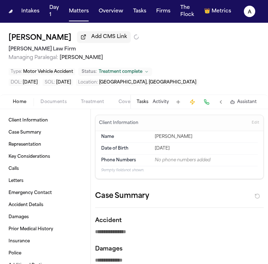
type textarea "*"
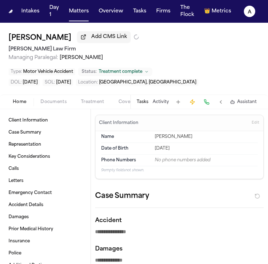
type textarea "*"
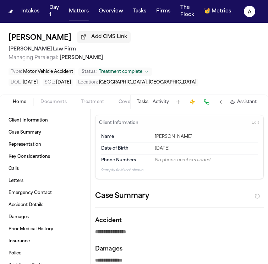
type textarea "*"
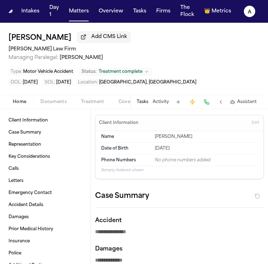
type textarea "*"
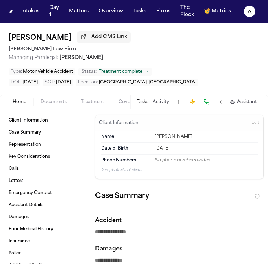
type textarea "*"
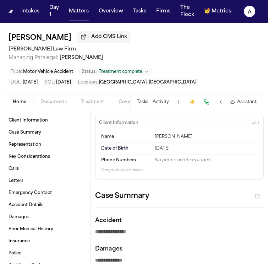
type textarea "*"
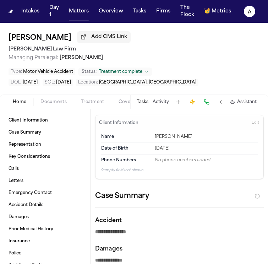
type textarea "*"
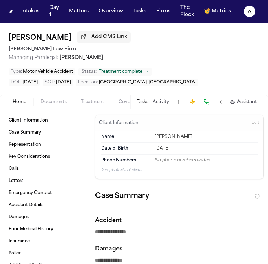
type textarea "*"
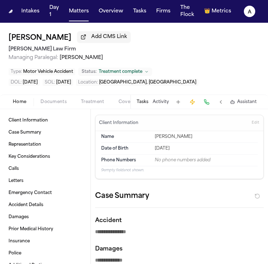
type textarea "*"
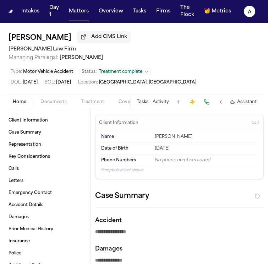
type textarea "*"
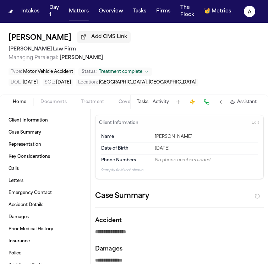
type textarea "*"
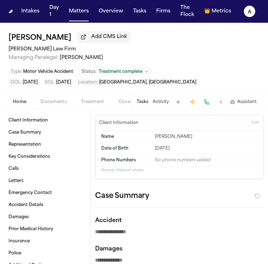
type textarea "*"
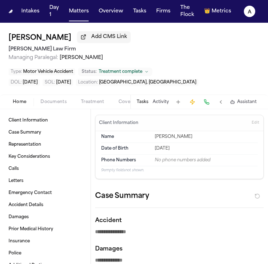
type textarea "*"
click at [142, 100] on button "Tasks" at bounding box center [143, 102] width 12 height 6
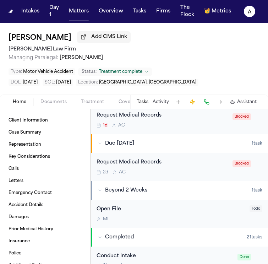
scroll to position [225, 0]
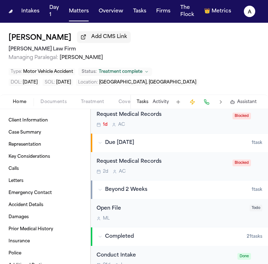
click at [192, 168] on div "Request Medical Records 2d A C" at bounding box center [162, 166] width 132 height 17
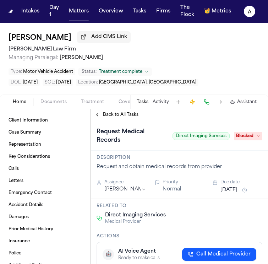
click at [129, 116] on span "Back to All Tasks" at bounding box center [120, 115] width 35 height 6
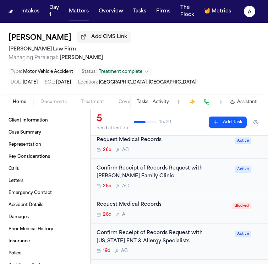
scroll to position [71, 0]
click at [201, 209] on div "Request Medical Records 26d A" at bounding box center [162, 208] width 132 height 17
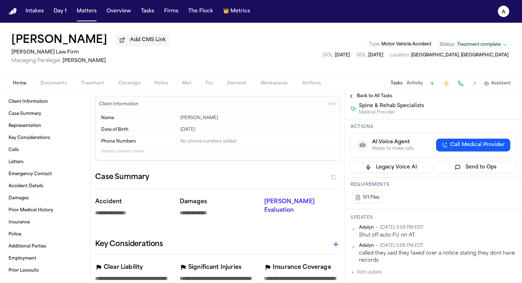
scroll to position [92, 0]
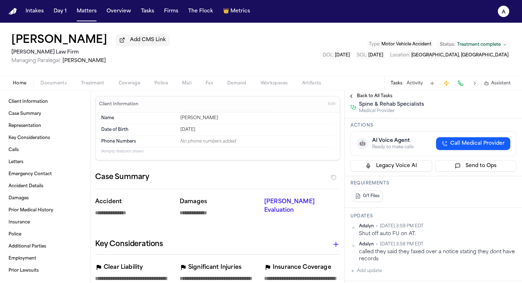
click at [268, 102] on div "Back to All Tasks" at bounding box center [432, 95] width 177 height 11
click at [268, 99] on span "Back to All Tasks" at bounding box center [374, 96] width 35 height 6
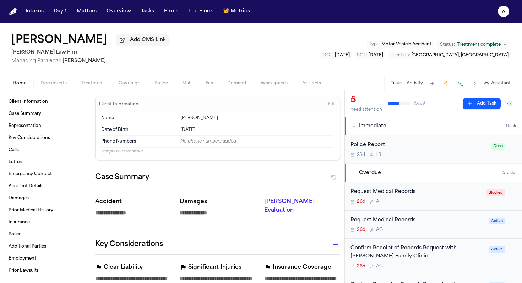
click at [268, 226] on div "Request Medical Records 26d A C" at bounding box center [417, 224] width 134 height 17
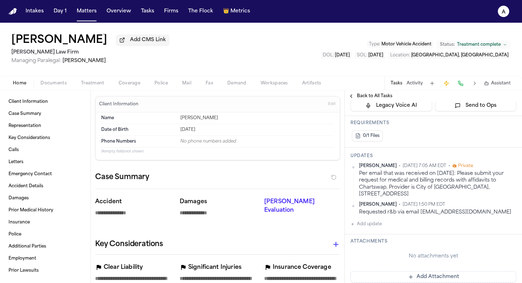
scroll to position [140, 0]
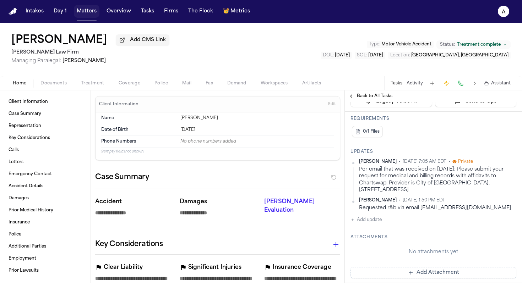
click at [90, 12] on button "Matters" at bounding box center [87, 11] width 26 height 13
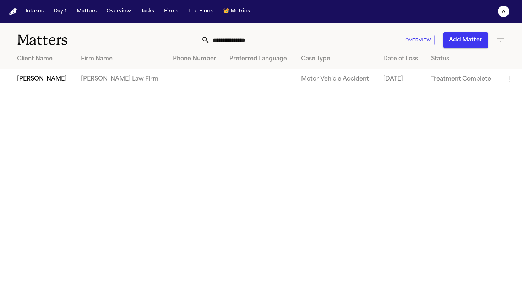
click at [268, 40] on input "**********" at bounding box center [301, 40] width 183 height 16
drag, startPoint x: 302, startPoint y: 40, endPoint x: 136, endPoint y: 38, distance: 165.7
click at [136, 38] on div "**********" at bounding box center [261, 36] width 522 height 26
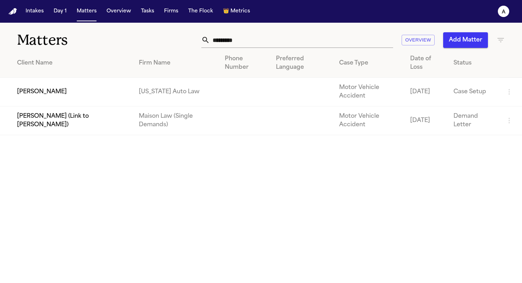
click at [32, 88] on td "Gregory Omar Gouch" at bounding box center [66, 92] width 133 height 29
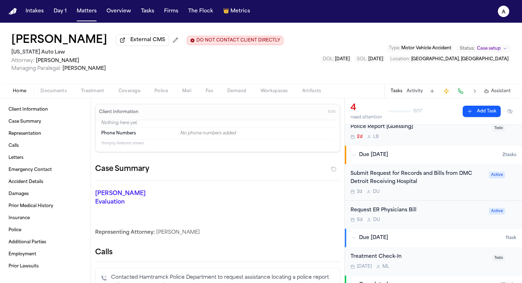
scroll to position [120, 0]
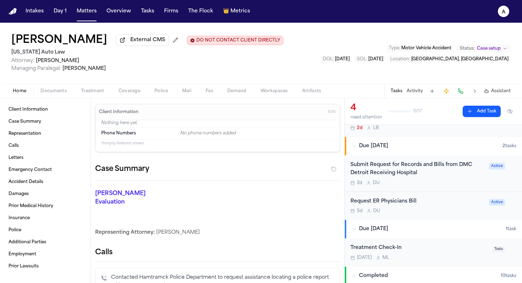
click at [268, 206] on div "Request ER Physicians Bill" at bounding box center [417, 202] width 134 height 8
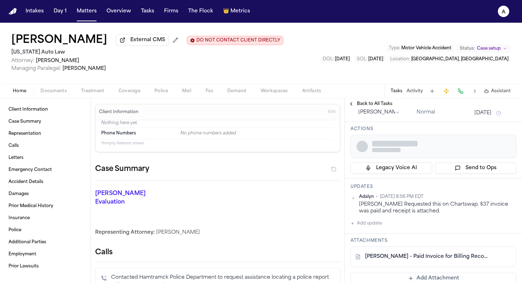
scroll to position [34, 0]
click at [268, 227] on div "Adalyn • Sep 25, 2025 8:56 PM EDT Daniela Requested this on Chartswap. $37 invo…" at bounding box center [433, 211] width 166 height 34
click at [268, 226] on button "Add update" at bounding box center [365, 223] width 31 height 9
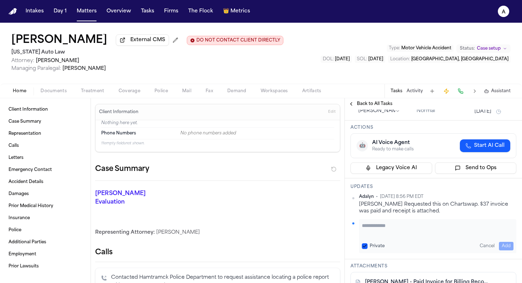
click at [268, 228] on textarea "Add your update" at bounding box center [437, 229] width 151 height 14
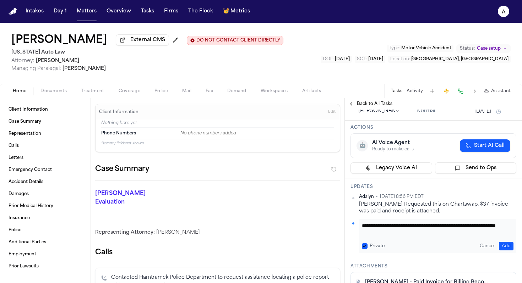
click at [268, 235] on textarea "**********" at bounding box center [435, 229] width 146 height 14
click at [268, 233] on textarea "**********" at bounding box center [435, 229] width 146 height 14
click at [268, 244] on button "Private" at bounding box center [365, 246] width 6 height 6
click at [268, 246] on button "Add" at bounding box center [505, 246] width 15 height 9
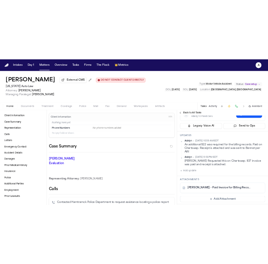
scroll to position [78, 0]
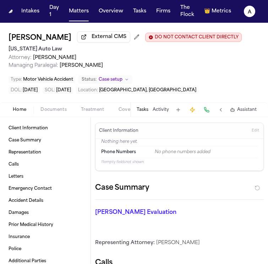
click at [144, 110] on button "Tasks" at bounding box center [143, 110] width 12 height 6
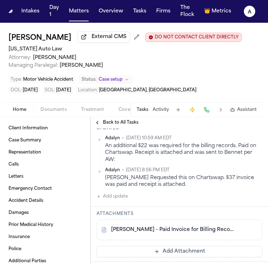
scroll to position [122, 0]
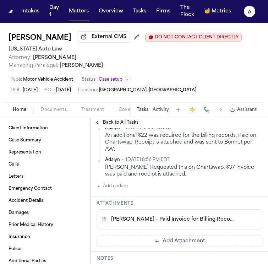
click at [147, 242] on button "Add Attachment" at bounding box center [179, 240] width 166 height 11
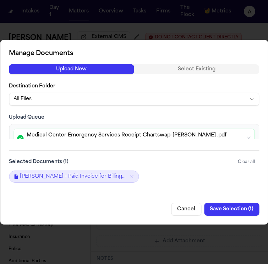
click at [228, 211] on button "Save Selection ( 1 )" at bounding box center [231, 209] width 55 height 13
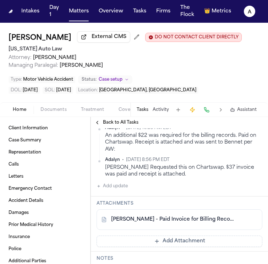
click at [202, 237] on button "Add Attachment" at bounding box center [179, 240] width 166 height 11
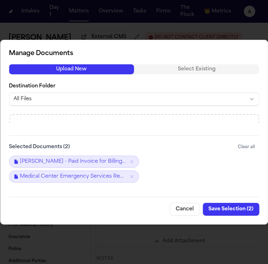
click at [228, 214] on button "Save Selection ( 2 )" at bounding box center [231, 209] width 56 height 13
click at [234, 206] on button "Save Selection ( 2 )" at bounding box center [231, 209] width 56 height 13
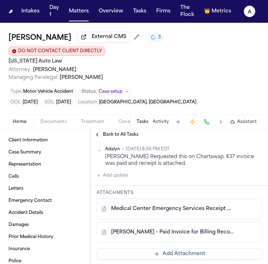
scroll to position [153, 0]
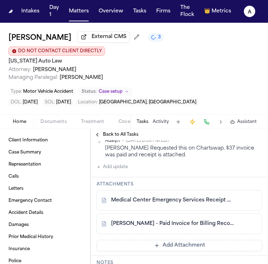
click at [124, 169] on button "Add update" at bounding box center [111, 166] width 31 height 9
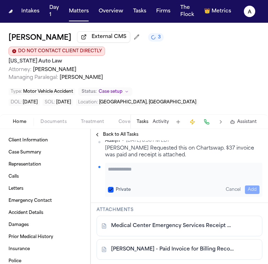
click at [120, 175] on textarea "Add your update" at bounding box center [183, 172] width 151 height 14
click at [111, 187] on button "Private" at bounding box center [111, 190] width 6 height 6
click at [245, 189] on button "Add" at bounding box center [252, 189] width 15 height 9
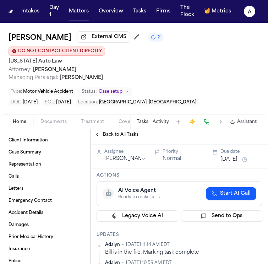
scroll to position [0, 0]
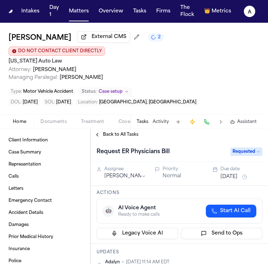
click at [238, 152] on span "Requested" at bounding box center [246, 151] width 32 height 9
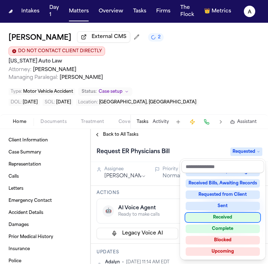
click at [227, 221] on div "Received" at bounding box center [223, 217] width 74 height 9
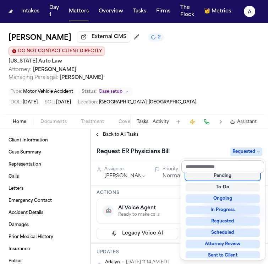
scroll to position [14, 0]
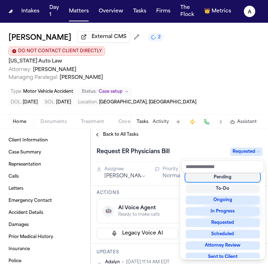
click at [205, 151] on div "Request ER Physicians Bill Requested" at bounding box center [179, 151] width 166 height 11
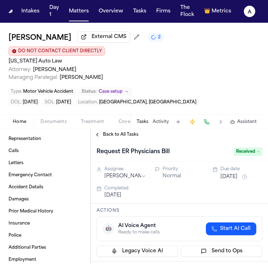
scroll to position [44, 0]
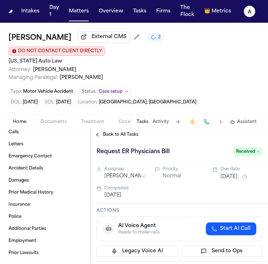
click at [50, 127] on div "Home Documents Treatment Coverage Police Mail Fax Demand Workspaces Artifacts T…" at bounding box center [134, 121] width 268 height 14
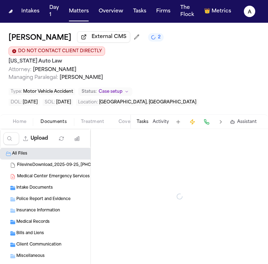
click at [57, 123] on span "Documents" at bounding box center [53, 122] width 26 height 6
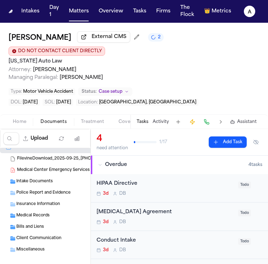
scroll to position [8, 0]
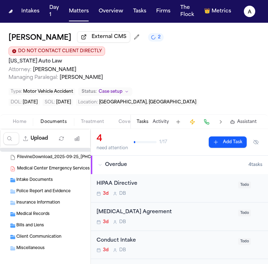
click at [42, 225] on span "Bills and Liens" at bounding box center [30, 225] width 28 height 6
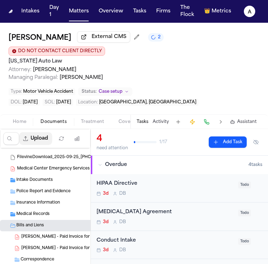
click at [45, 143] on button "Upload" at bounding box center [35, 138] width 33 height 13
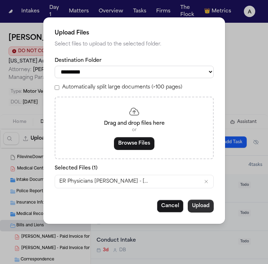
click at [206, 209] on button "Upload" at bounding box center [201, 205] width 26 height 13
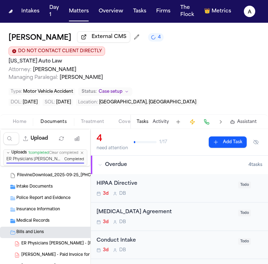
click at [35, 108] on div "Gregory Omar Gouch External CMS 4 DO NOT CONTACT CLIENT DIRECTLY DO NOT CONTACT…" at bounding box center [134, 69] width 268 height 92
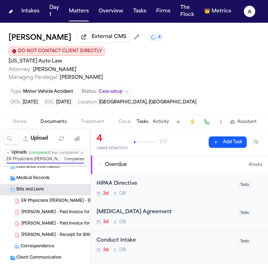
scroll to position [59, 0]
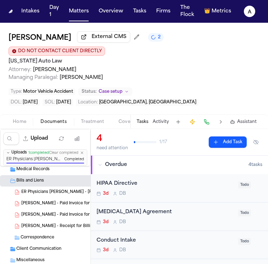
click at [172, 67] on span "Attorney: Christopher Hunter" at bounding box center [134, 69] width 251 height 7
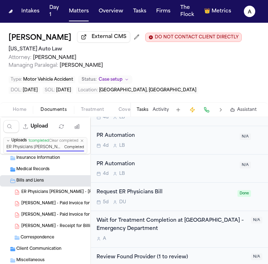
scroll to position [324, 0]
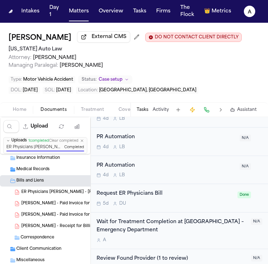
click at [176, 198] on div "Request ER Physicians Bill 5d D U" at bounding box center [164, 197] width 137 height 17
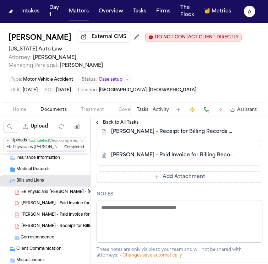
scroll to position [242, 0]
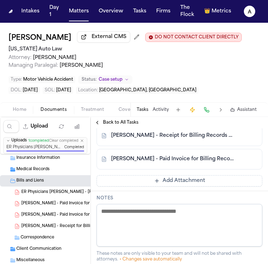
click at [215, 159] on link "G. Gouch - Paid Invoice for Billing Records from Medical Center Emergency Servi…" at bounding box center [172, 158] width 122 height 7
click at [165, 139] on div "G. Gouch - Receipt for Billing Records from Medical Center Emergency Services v…" at bounding box center [179, 135] width 166 height 21
click at [210, 136] on link "G. Gouch - Receipt for Billing Records from Medical Center Emergency Services v…" at bounding box center [172, 135] width 122 height 7
click at [82, 14] on button "Matters" at bounding box center [79, 11] width 26 height 13
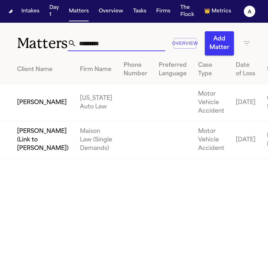
drag, startPoint x: 116, startPoint y: 45, endPoint x: 22, endPoint y: 42, distance: 94.8
click at [22, 42] on div "Matters ********* Overview Add Matter" at bounding box center [134, 39] width 268 height 33
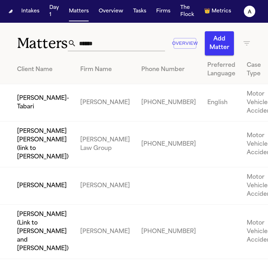
click at [26, 116] on td "Shashram Khazaii-Tabari" at bounding box center [37, 102] width 75 height 37
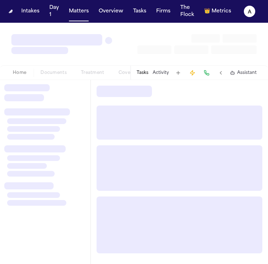
click at [144, 70] on button "Tasks" at bounding box center [143, 73] width 12 height 6
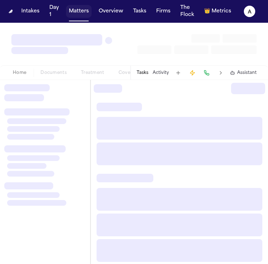
click at [79, 13] on button "Matters" at bounding box center [79, 11] width 26 height 13
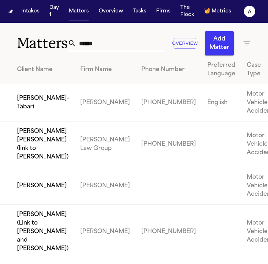
click at [22, 114] on td "Shashram Khazaii-Tabari" at bounding box center [37, 102] width 75 height 37
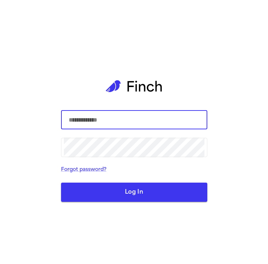
type input "**********"
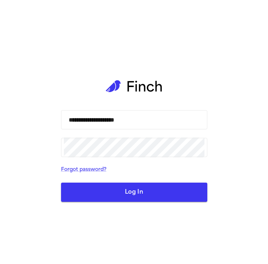
click at [118, 189] on button "Log In" at bounding box center [134, 191] width 146 height 19
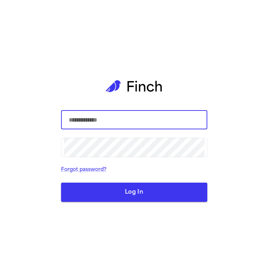
type input "**********"
click at [151, 193] on button "Log In" at bounding box center [134, 191] width 146 height 19
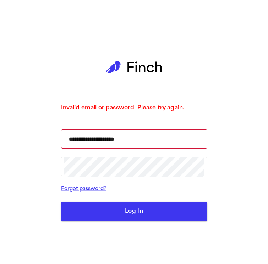
click at [162, 209] on button "Log In" at bounding box center [134, 211] width 146 height 19
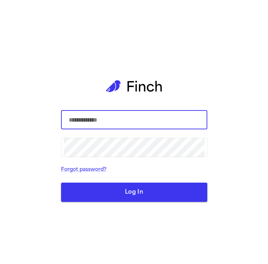
type input "**********"
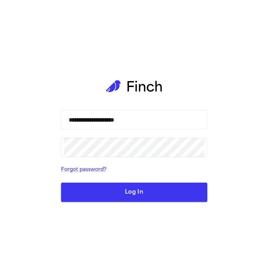
click at [135, 194] on button "Log In" at bounding box center [134, 191] width 146 height 19
